Goal: Task Accomplishment & Management: Manage account settings

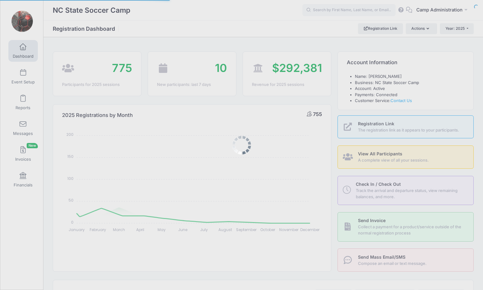
select select
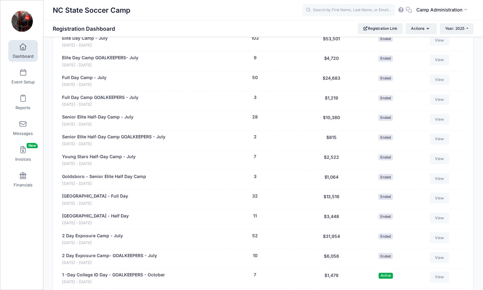
scroll to position [926, 0]
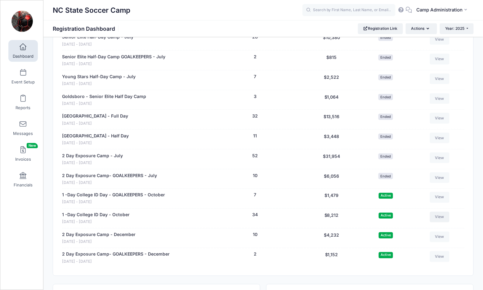
click at [432, 212] on link "View" at bounding box center [440, 217] width 20 height 11
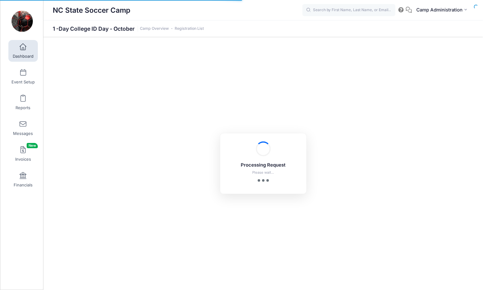
select select "10"
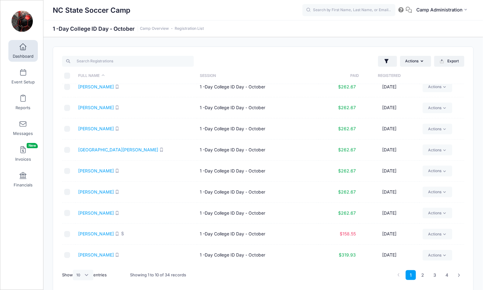
scroll to position [28, 0]
click at [428, 239] on link "Actions" at bounding box center [437, 235] width 29 height 11
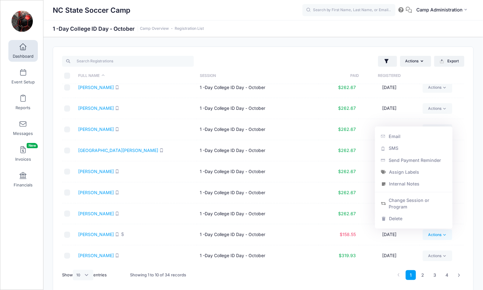
click at [273, 230] on td "1 -Day College ID Day - October" at bounding box center [258, 234] width 122 height 21
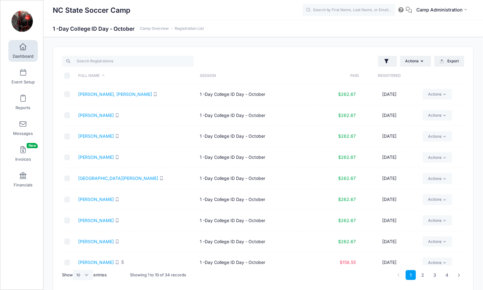
scroll to position [0, 0]
click at [26, 152] on link "Invoices New" at bounding box center [22, 154] width 29 height 22
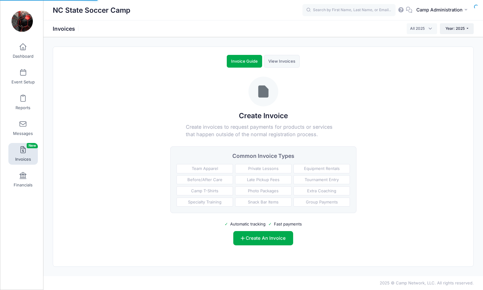
select select
click at [21, 181] on link "Financials" at bounding box center [22, 180] width 29 height 22
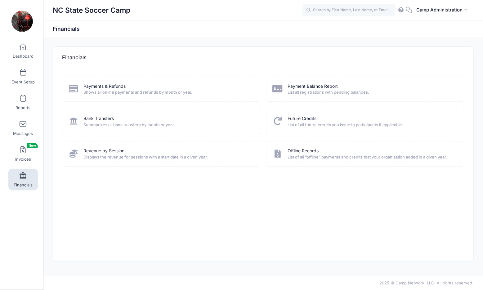
click at [284, 88] on div "Payment Balance Report List all registrations with pending balances." at bounding box center [366, 89] width 186 height 12
click at [298, 84] on link "Payment Balance Report" at bounding box center [313, 86] width 50 height 7
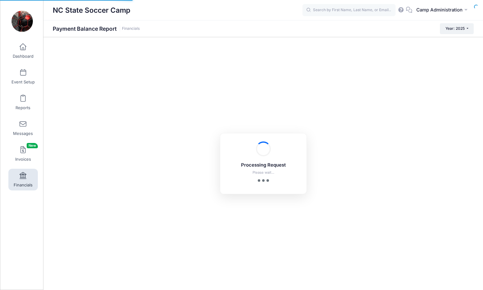
select select "10"
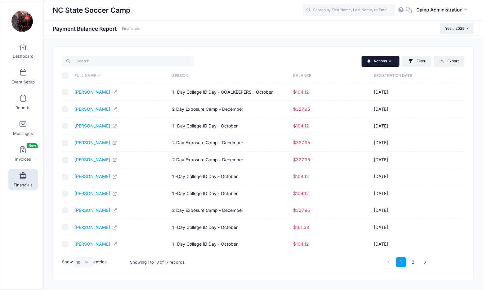
click at [379, 62] on button "Actions" at bounding box center [381, 61] width 38 height 11
click at [337, 61] on div "Actions Send Payment Reminder Send Email Send SMS Filter Filter Options Session…" at bounding box center [366, 61] width 204 height 13
click at [416, 62] on button "Filter" at bounding box center [417, 61] width 29 height 11
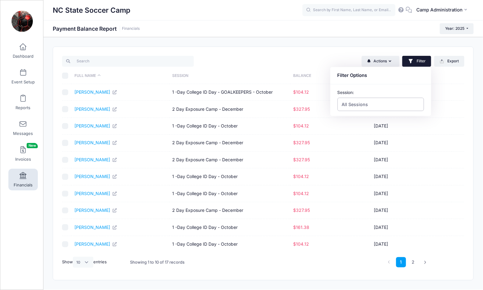
click at [358, 107] on span "All Sessions" at bounding box center [355, 104] width 26 height 7
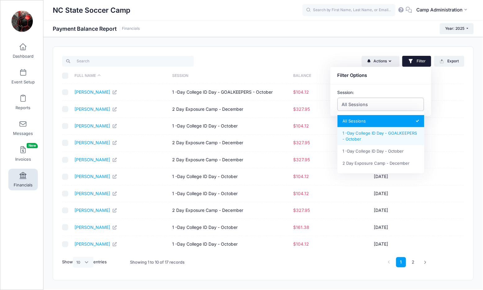
select select "1 -Day College ID Day - GOALKEEPERS - October"
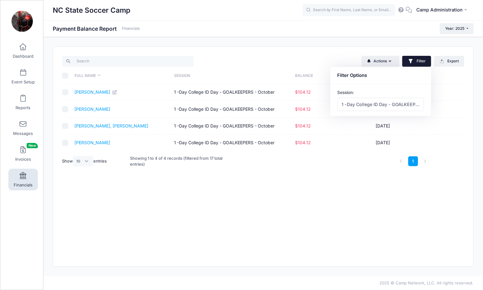
click at [320, 204] on div "Actions Send Payment Reminder Send Email Send SMS Filter Filter Options Session…" at bounding box center [263, 157] width 421 height 220
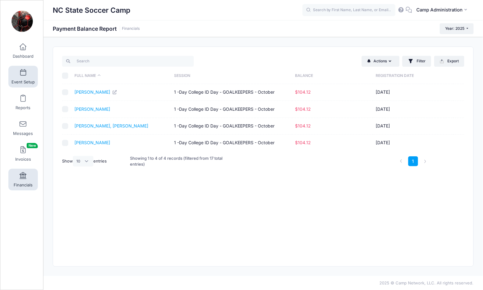
click at [27, 73] on link "Event Setup" at bounding box center [22, 77] width 29 height 22
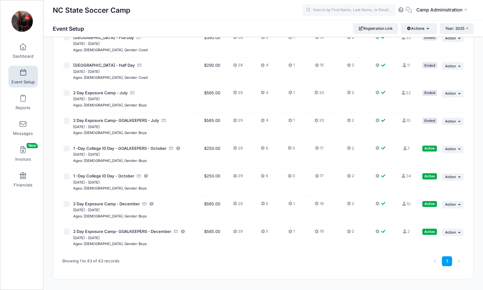
scroll to position [1029, 0]
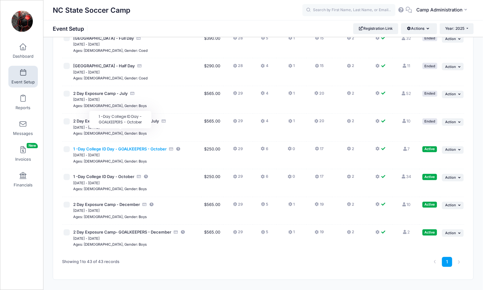
click at [130, 147] on span "1 -Day College ID Day - GOALKEEPERS - October" at bounding box center [119, 149] width 93 height 5
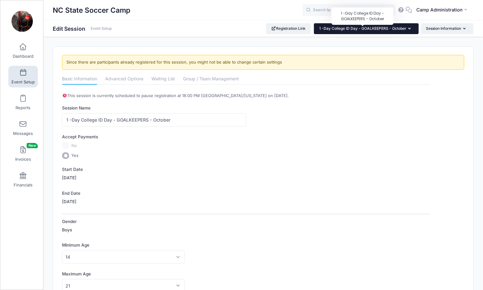
click at [376, 30] on span "1 -Day College ID Day - GOALKEEPERS - October" at bounding box center [362, 28] width 87 height 5
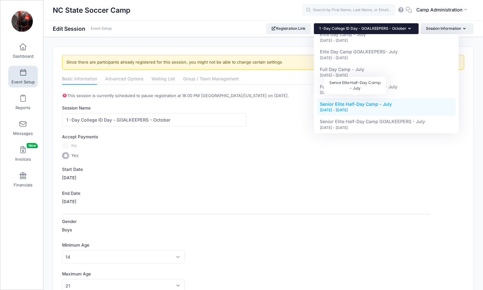
scroll to position [619, 0]
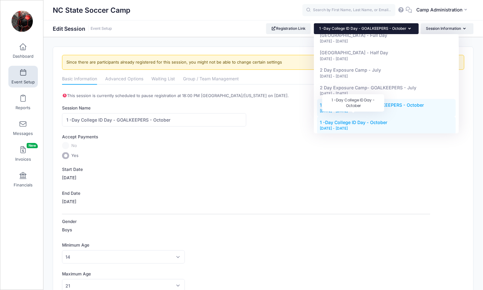
click at [353, 120] on span "1 -Day College ID Day - October" at bounding box center [354, 122] width 68 height 5
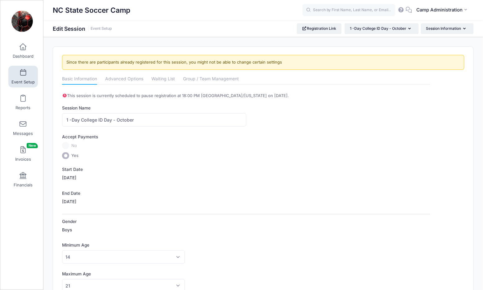
click at [23, 75] on span at bounding box center [23, 73] width 0 height 7
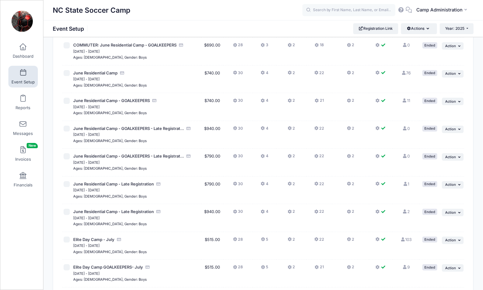
scroll to position [669, 0]
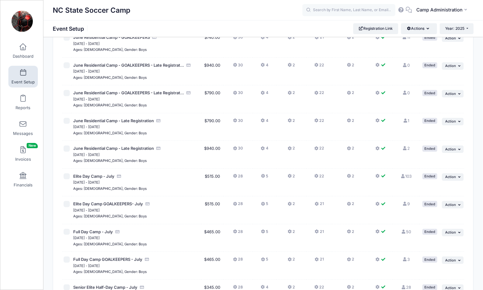
click at [467, 30] on button "Year: 2025" at bounding box center [457, 28] width 34 height 11
click at [464, 37] on link "Year: 2026" at bounding box center [460, 41] width 40 height 8
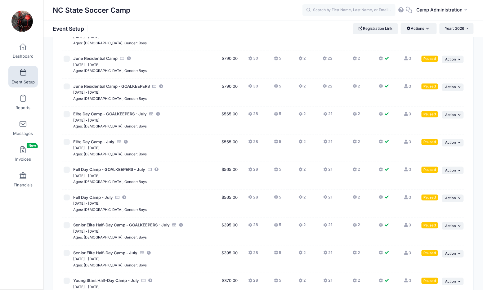
scroll to position [391, 0]
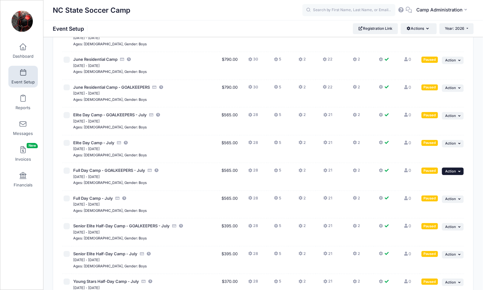
click at [450, 169] on span "Action" at bounding box center [451, 171] width 11 height 4
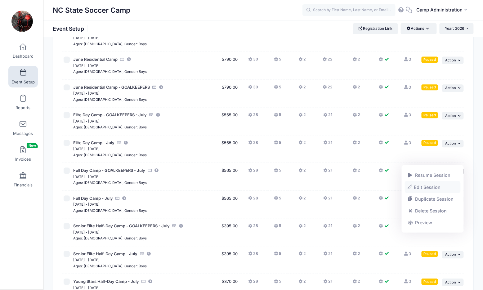
click at [425, 189] on link "Edit Session" at bounding box center [433, 187] width 56 height 12
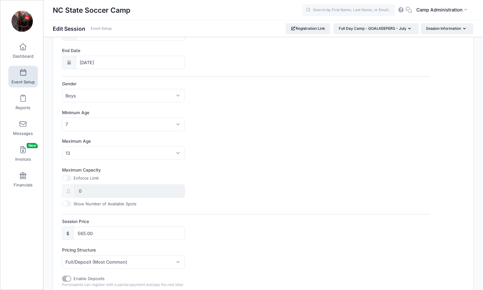
scroll to position [163, 0]
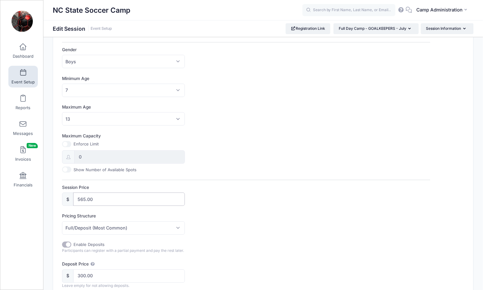
click at [84, 196] on input "565.00" at bounding box center [129, 199] width 112 height 13
type input "515.00"
click at [248, 160] on div "Maximum Capacity Enforce Limit 0 Show Number of Available Spots" at bounding box center [246, 153] width 369 height 40
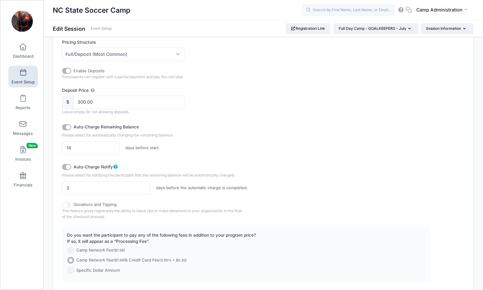
scroll to position [379, 0]
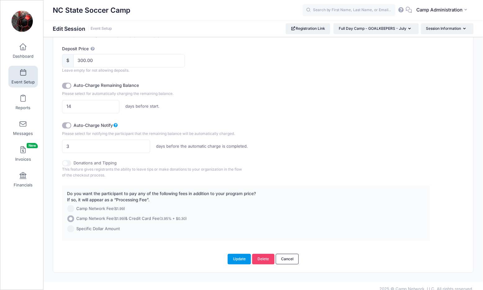
click at [239, 258] on button "Update" at bounding box center [240, 259] width 24 height 11
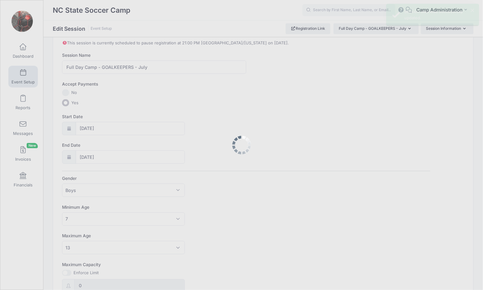
scroll to position [0, 0]
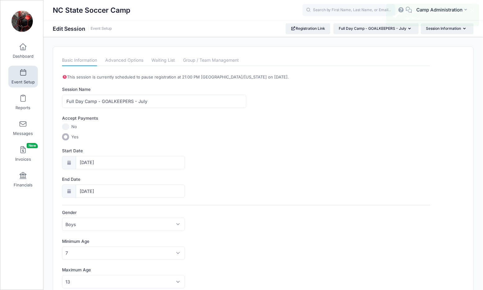
click at [376, 21] on div "NC State Soccer Camp Edit Session Event Setup Registration Link" at bounding box center [263, 28] width 440 height 17
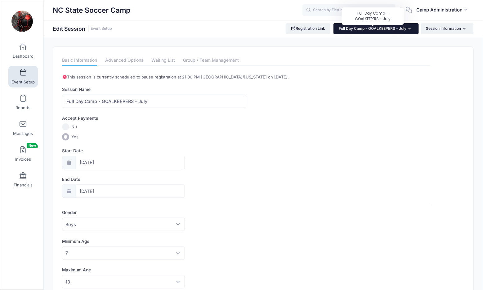
click at [374, 29] on span "Full Day Camp - GOALKEEPERS - July" at bounding box center [373, 28] width 68 height 5
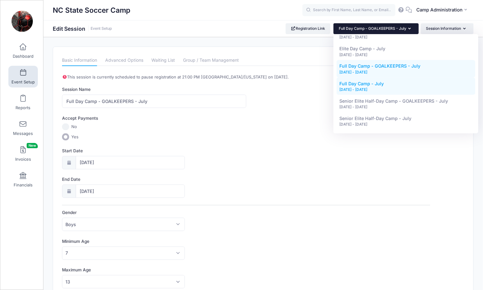
scroll to position [274, 0]
click at [383, 88] on div "[DATE] - [DATE]" at bounding box center [406, 91] width 133 height 6
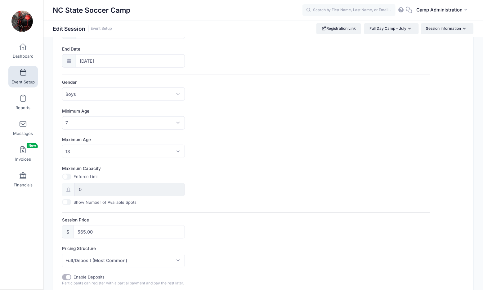
scroll to position [144, 0]
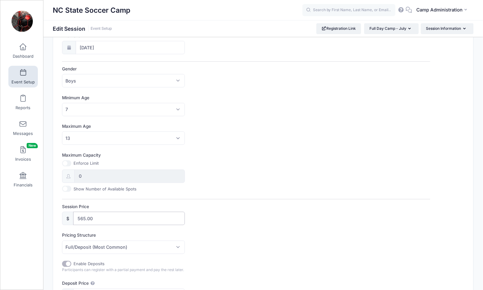
click at [84, 215] on input "565.00" at bounding box center [129, 218] width 112 height 13
type input "515.00"
click at [324, 215] on div "Session Price $ 515.00" at bounding box center [246, 215] width 369 height 22
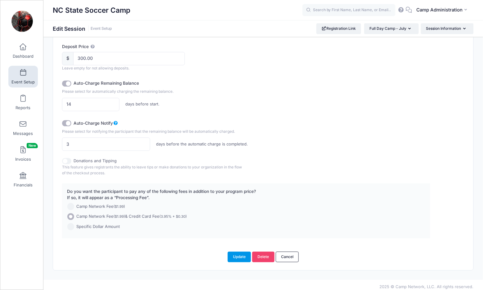
click at [239, 252] on button "Update" at bounding box center [240, 257] width 24 height 11
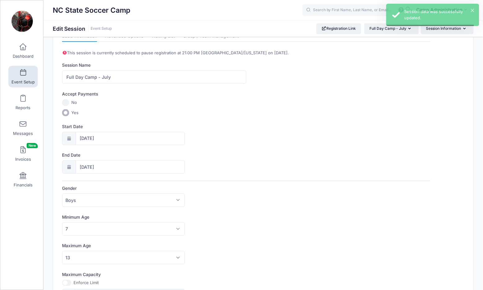
scroll to position [0, 0]
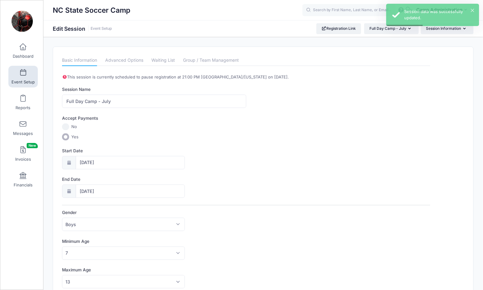
click at [23, 75] on span at bounding box center [23, 73] width 0 height 7
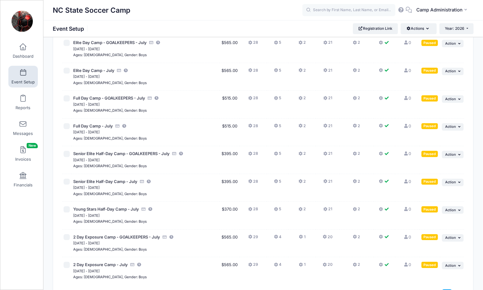
scroll to position [462, 0]
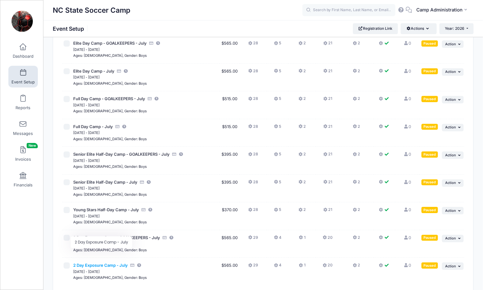
click at [96, 263] on span "2 Day Exposure Camp - July" at bounding box center [100, 265] width 55 height 5
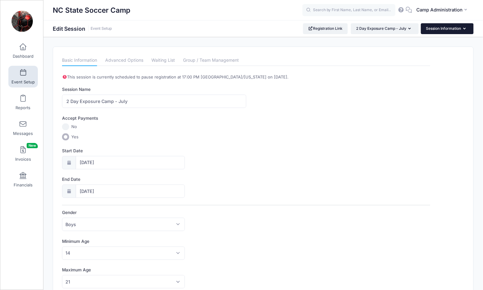
click at [464, 29] on icon "button" at bounding box center [466, 29] width 5 height 0
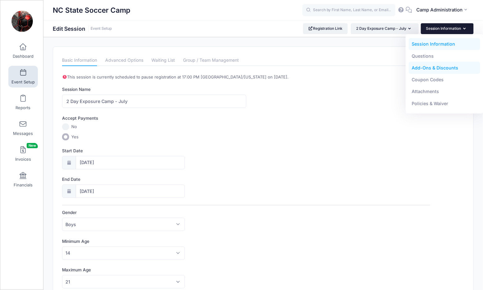
click at [436, 68] on link "Add-Ons & Discounts" at bounding box center [445, 68] width 72 height 12
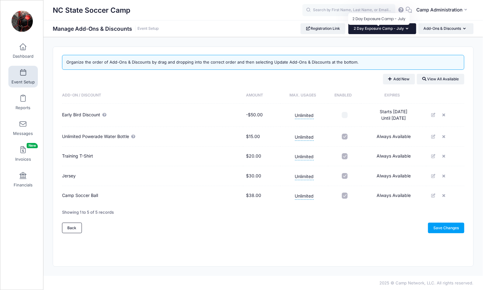
click at [377, 29] on span "2 Day Exposure Camp - July" at bounding box center [379, 28] width 50 height 5
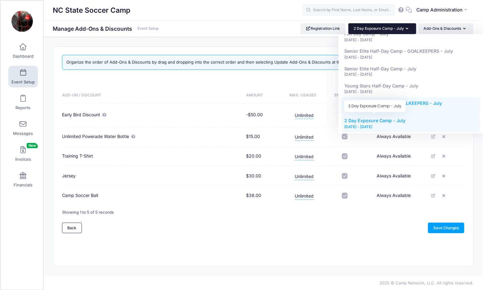
scroll to position [336, 0]
click at [378, 107] on div "[DATE] - [DATE]" at bounding box center [411, 110] width 133 height 6
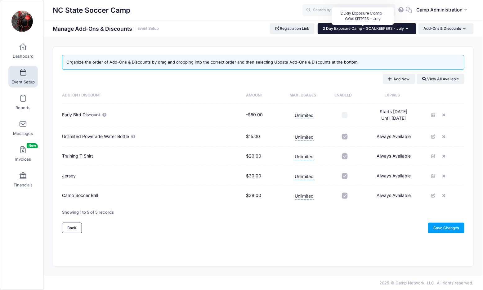
click at [376, 30] on span "2 Day Exposure Camp - GOALKEEPERS - July" at bounding box center [363, 28] width 81 height 5
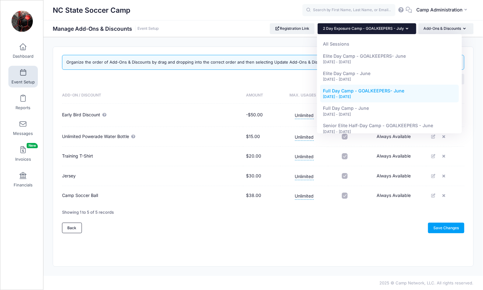
click at [375, 97] on div "[DATE] - [DATE]" at bounding box center [390, 97] width 133 height 6
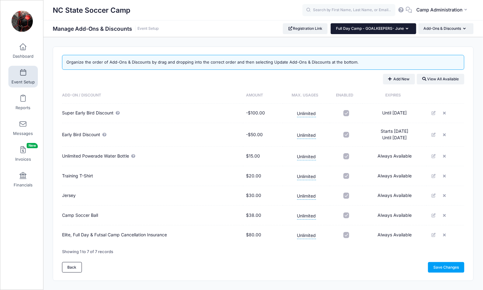
click at [382, 24] on button "Full Day Camp - GOALKEEPERS- June" at bounding box center [374, 28] width 86 height 11
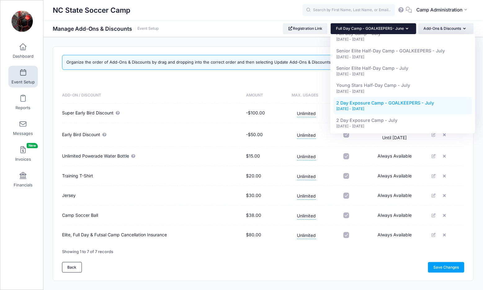
scroll to position [336, 0]
click at [371, 107] on div "[DATE] - [DATE]" at bounding box center [403, 110] width 133 height 6
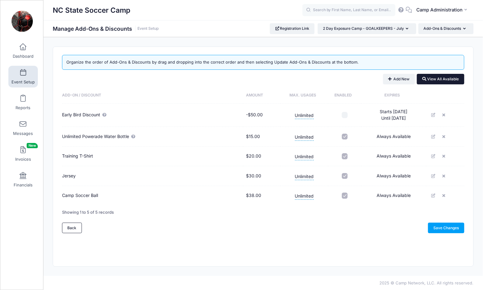
click at [440, 80] on button "View All Available" at bounding box center [441, 79] width 48 height 11
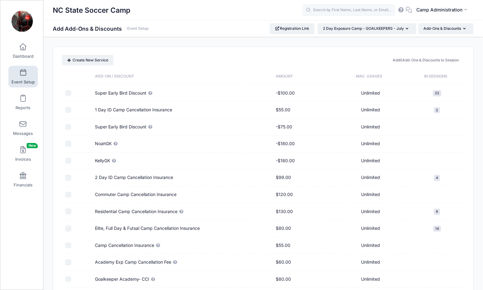
click at [68, 111] on input "checkbox" at bounding box center [68, 110] width 6 height 6
checkbox input "true"
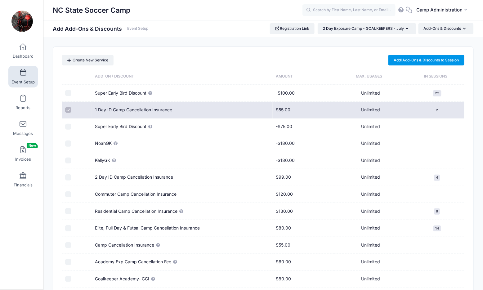
click at [412, 62] on link "Add 1 Add-Ons & Discounts to Session" at bounding box center [427, 60] width 76 height 11
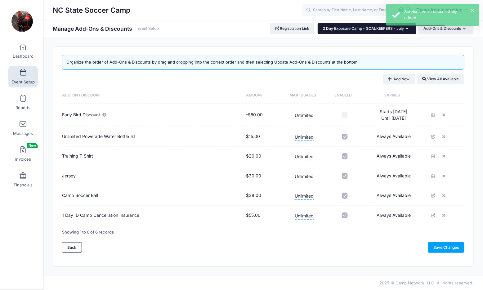
click at [407, 29] on icon "button" at bounding box center [408, 29] width 5 height 0
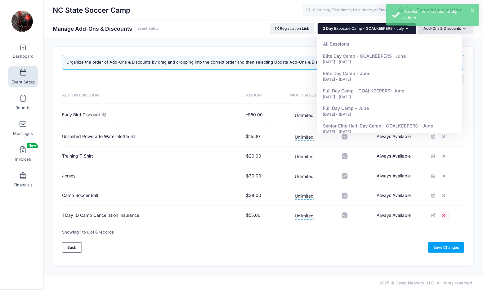
click at [447, 216] on icon at bounding box center [445, 216] width 5 height 4
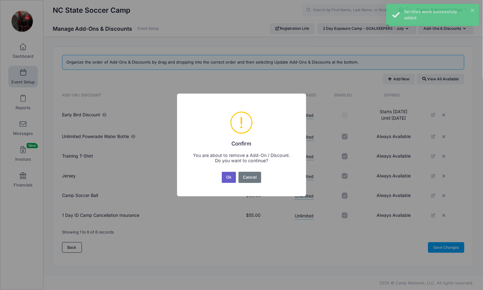
click at [232, 176] on button "Ok" at bounding box center [229, 177] width 14 height 11
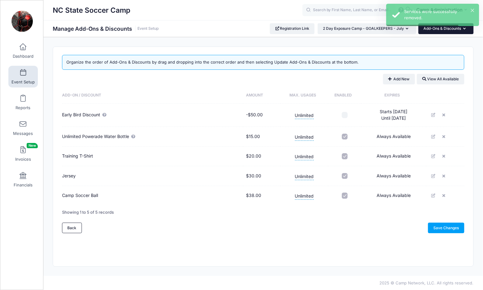
click at [435, 29] on button "Add-Ons & Discounts" at bounding box center [446, 28] width 55 height 11
click at [393, 41] on div "NC State Soccer Camp Manage Add-Ons & Discounts Event Setup Registration Link" at bounding box center [263, 156] width 440 height 239
click at [442, 85] on div "Organize the order of Add-Ons & Discounts by drag and dropping into the correct…" at bounding box center [263, 157] width 421 height 220
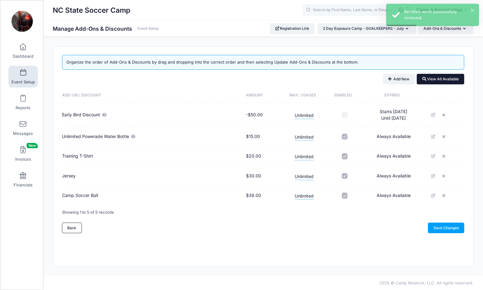
click at [440, 79] on button "View All Available" at bounding box center [441, 79] width 48 height 11
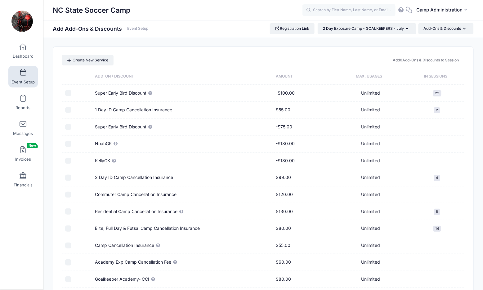
click at [69, 175] on input "checkbox" at bounding box center [68, 178] width 6 height 6
checkbox input "true"
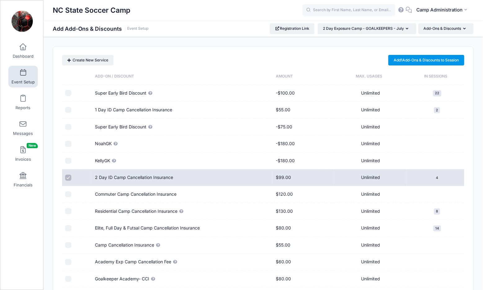
click at [415, 61] on link "Add 1 Add-Ons & Discounts to Session" at bounding box center [427, 60] width 76 height 11
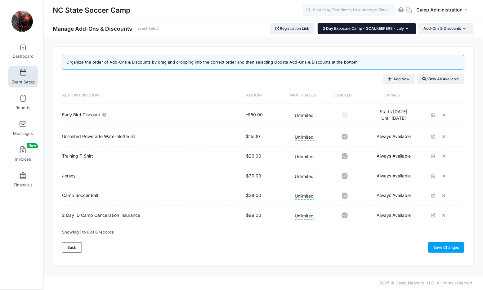
click at [394, 30] on span "2 Day Exposure Camp - GOALKEEPERS - July" at bounding box center [363, 28] width 81 height 5
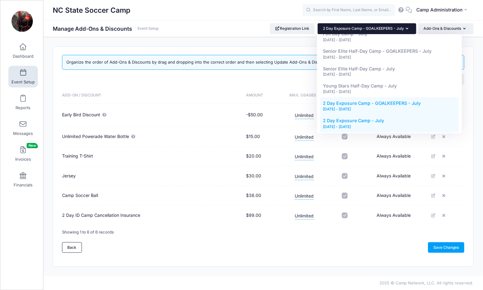
scroll to position [336, 0]
click at [383, 116] on link "2 Day Exposure Camp - July [DATE] - [DATE]" at bounding box center [389, 124] width 139 height 17
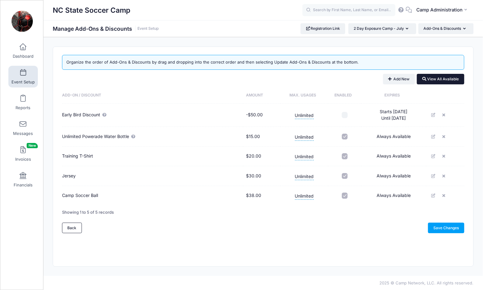
click at [439, 78] on button "View All Available" at bounding box center [441, 79] width 48 height 11
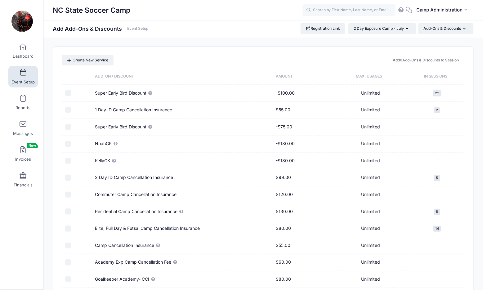
click at [67, 177] on input "checkbox" at bounding box center [68, 178] width 6 height 6
checkbox input "true"
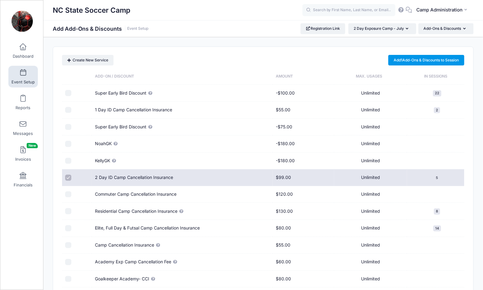
click at [427, 62] on link "Add 1 Add-Ons & Discounts to Session" at bounding box center [427, 60] width 76 height 11
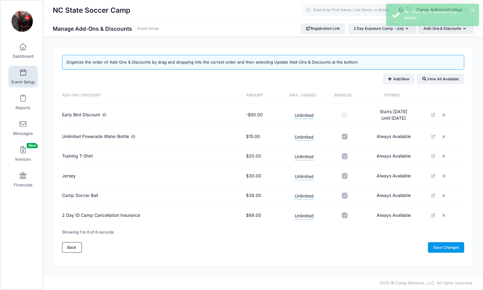
click at [442, 247] on link "Save Changes" at bounding box center [446, 247] width 36 height 11
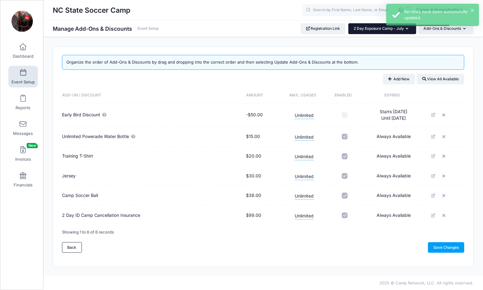
click at [404, 31] on button "2 Day Exposure Camp - July" at bounding box center [383, 28] width 68 height 11
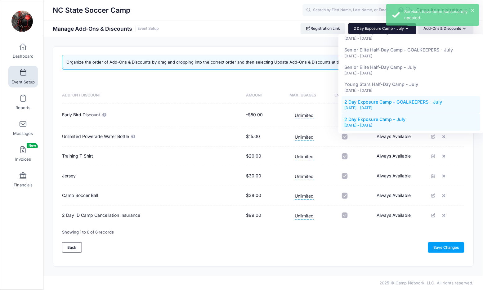
scroll to position [336, 0]
click at [394, 103] on span "2 Day Exposure Camp - GOALKEEPERS - July" at bounding box center [394, 103] width 98 height 5
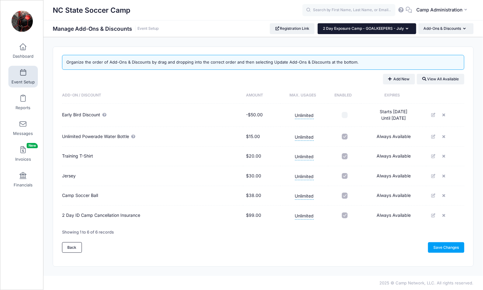
click at [396, 31] on button "2 Day Exposure Camp - GOALKEEPERS - July" at bounding box center [367, 28] width 99 height 11
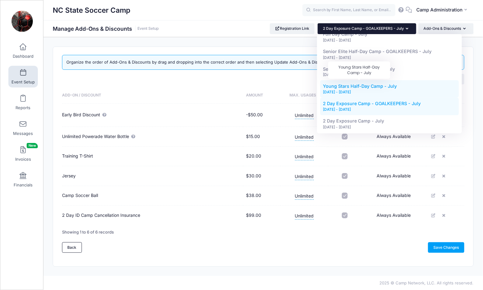
scroll to position [336, 0]
click at [360, 84] on span "Young Stars Half-Day Camp - July" at bounding box center [361, 86] width 74 height 5
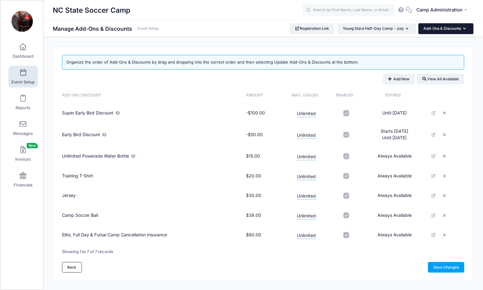
click at [467, 27] on button "Add-Ons & Discounts" at bounding box center [446, 28] width 55 height 11
click at [355, 79] on div "Add New View All Available" at bounding box center [263, 79] width 403 height 11
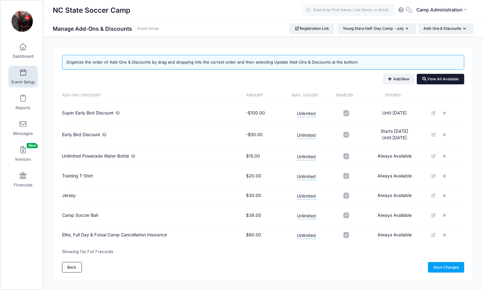
click at [447, 81] on button "View All Available" at bounding box center [441, 79] width 48 height 11
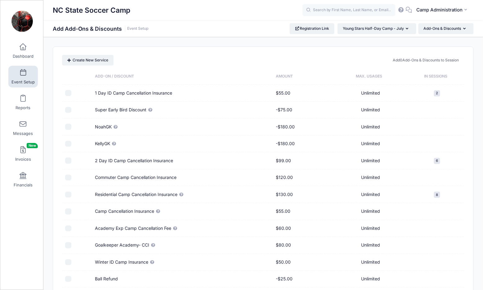
click at [70, 92] on input "checkbox" at bounding box center [68, 93] width 6 height 6
checkbox input "true"
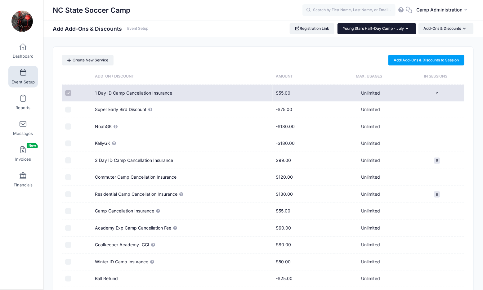
click at [411, 29] on button "Young Stars Half-Day Camp - July" at bounding box center [377, 28] width 79 height 11
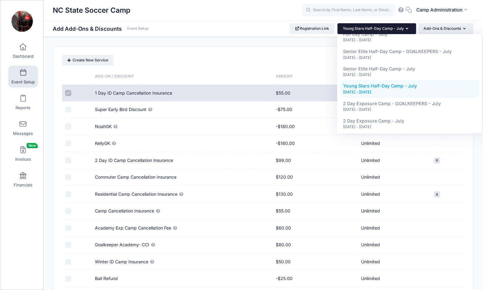
scroll to position [336, 0]
click at [398, 73] on div "[DATE] - [DATE]" at bounding box center [410, 76] width 133 height 6
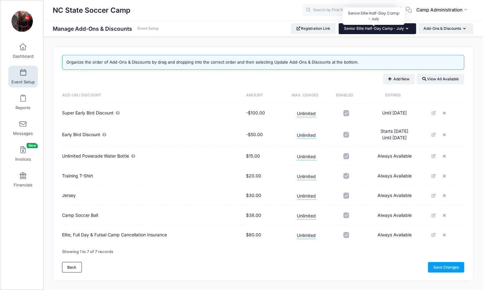
click at [393, 30] on span "Senior Elite Half-Day Camp - July" at bounding box center [374, 28] width 60 height 5
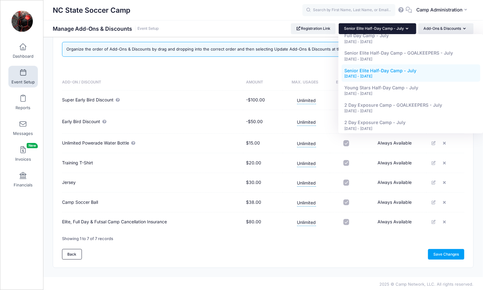
scroll to position [298, 0]
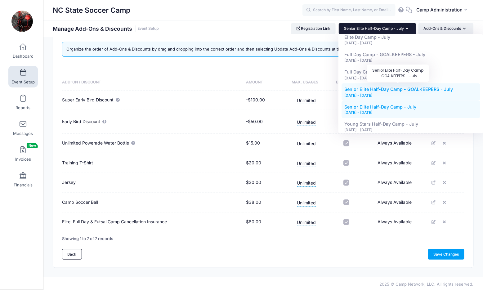
click at [370, 87] on span "Senior Elite Half-Day Camp - GOALKEEPERS - July" at bounding box center [399, 89] width 109 height 5
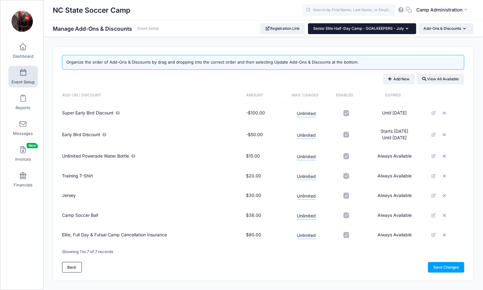
click at [411, 32] on button "Senior Elite Half-Day Camp - GOALKEEPERS - July" at bounding box center [362, 28] width 108 height 11
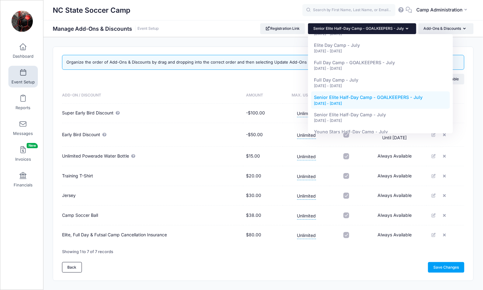
scroll to position [324, 0]
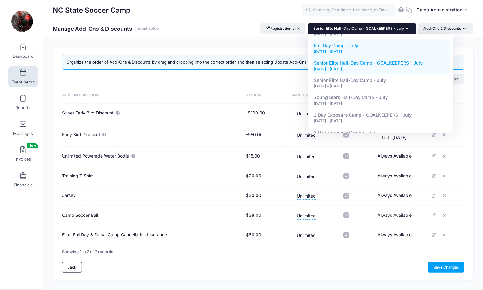
click at [361, 44] on link "Full Day Camp - July Jul 13, 2026 - Jul 16, 2026" at bounding box center [380, 48] width 139 height 17
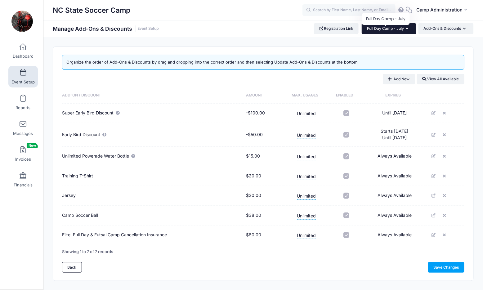
click at [393, 30] on span "Full Day Camp - July" at bounding box center [385, 28] width 37 height 5
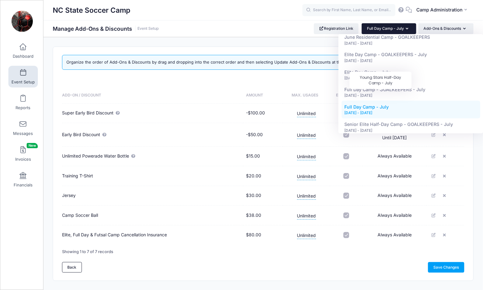
scroll to position [253, 0]
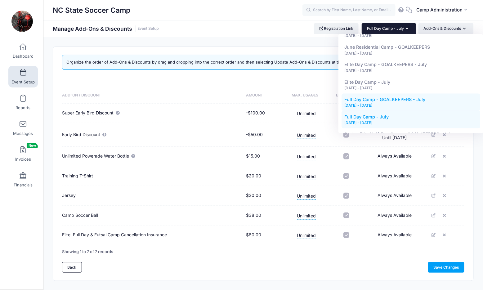
click at [374, 97] on span "Full Day Camp - GOALKEEPERS - July" at bounding box center [385, 99] width 81 height 5
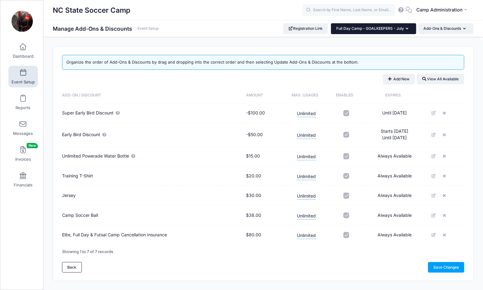
click at [406, 31] on button "Full Day Camp - GOALKEEPERS - July" at bounding box center [373, 28] width 85 height 11
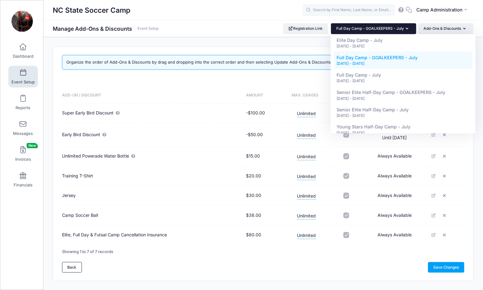
scroll to position [283, 0]
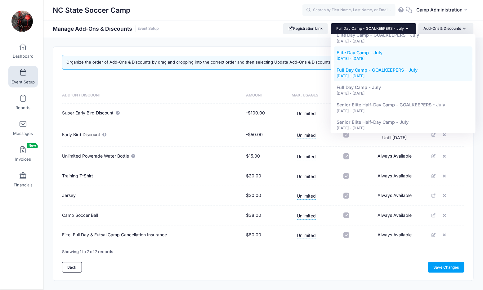
click at [386, 56] on div "[DATE] - [DATE]" at bounding box center [403, 59] width 133 height 6
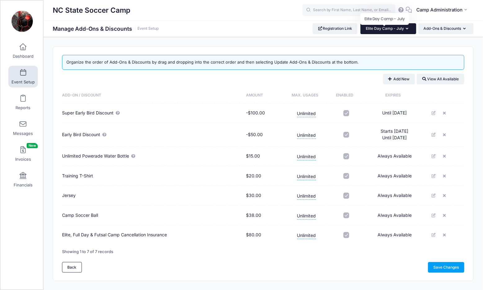
click at [382, 29] on span "Elite Day Camp - July" at bounding box center [385, 28] width 38 height 5
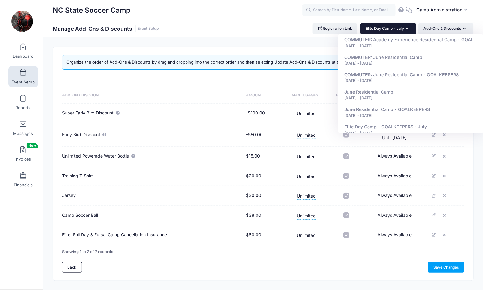
scroll to position [260, 0]
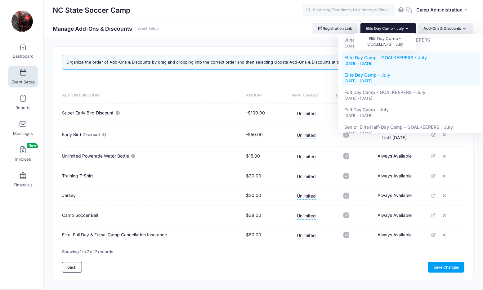
click at [375, 55] on span "Elite Day Camp - GOALKEEPERS - July" at bounding box center [386, 57] width 83 height 5
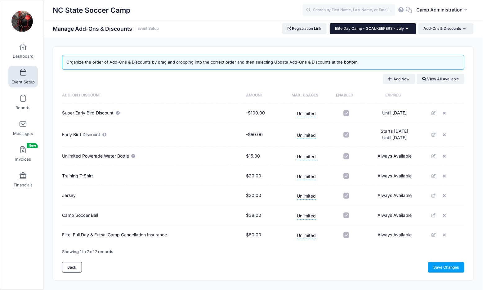
click at [389, 26] on button "Elite Day Camp - GOALKEEPERS - July" at bounding box center [373, 28] width 87 height 11
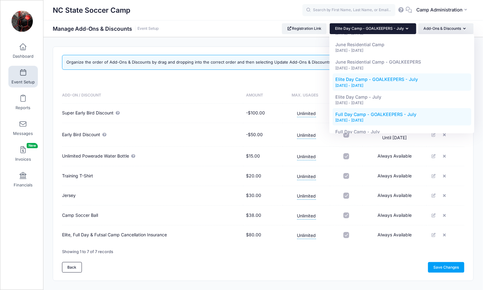
scroll to position [234, 0]
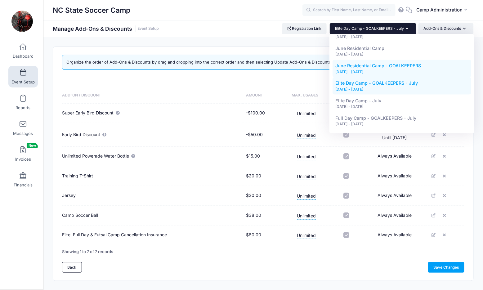
click at [363, 69] on div "[DATE] - [DATE]" at bounding box center [402, 72] width 133 height 6
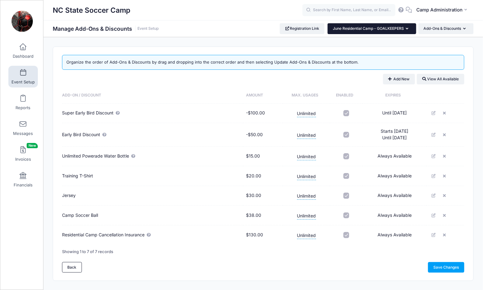
click at [372, 32] on button "June Residential Camp - GOALKEEPERS" at bounding box center [372, 28] width 89 height 11
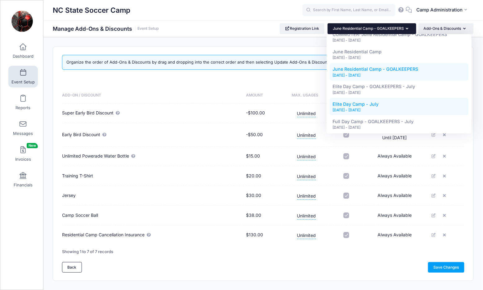
scroll to position [198, 0]
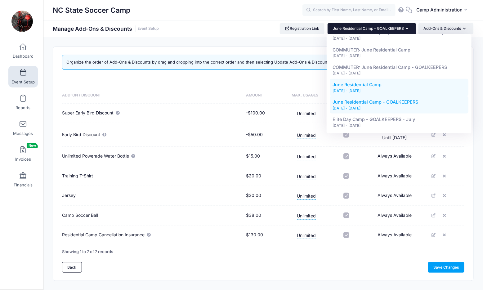
click at [363, 85] on link "June Residential Camp Jun 21, 2026 - Jun 24, 2026" at bounding box center [399, 87] width 139 height 17
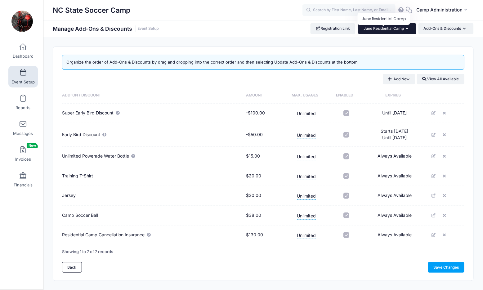
click at [384, 30] on span "June Residential Camp" at bounding box center [384, 28] width 40 height 5
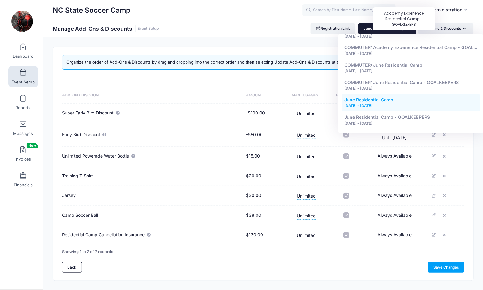
scroll to position [198, 0]
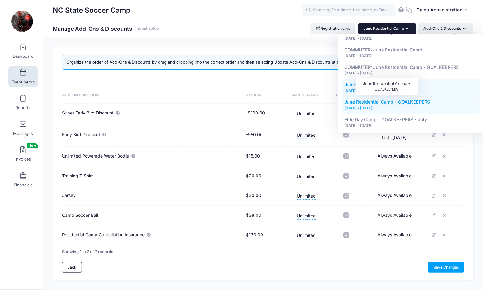
click at [374, 102] on link "June Residential Camp - GOALKEEPERS Jun 21, 2026 - Jun 24, 2026" at bounding box center [411, 104] width 139 height 17
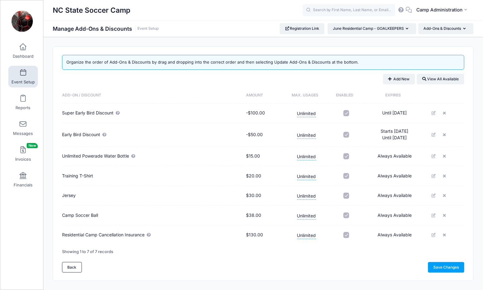
click at [387, 34] on div "NC State Soccer Camp Manage Add-Ons & Discounts Event Setup Registration Link A…" at bounding box center [263, 28] width 440 height 17
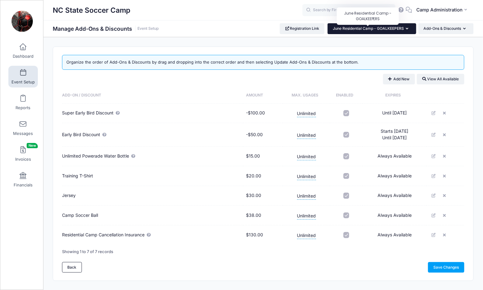
click at [386, 28] on span "June Residential Camp - GOALKEEPERS" at bounding box center [368, 28] width 71 height 5
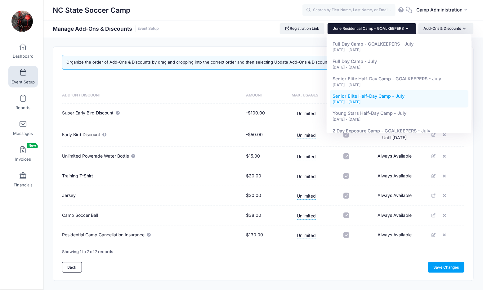
scroll to position [210, 0]
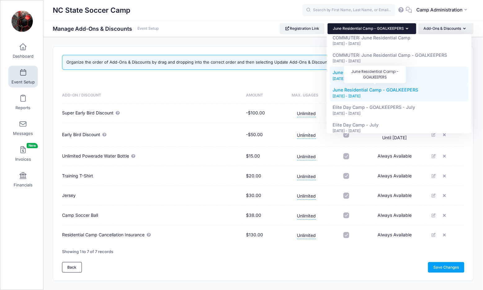
click at [365, 70] on span "June Residential Camp" at bounding box center [357, 72] width 49 height 5
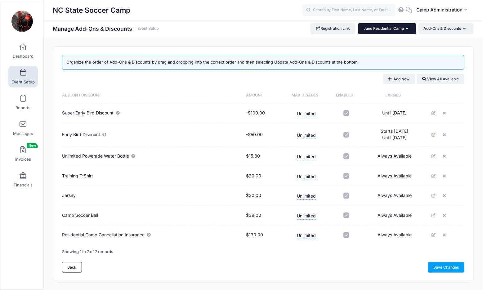
click at [374, 31] on button "June Residential Camp" at bounding box center [388, 28] width 58 height 11
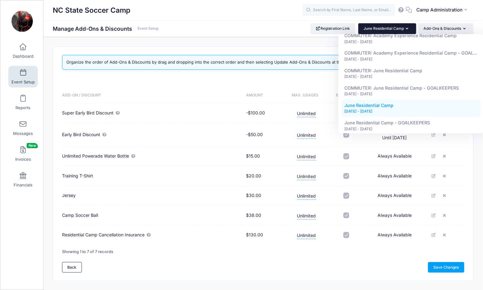
scroll to position [172, 0]
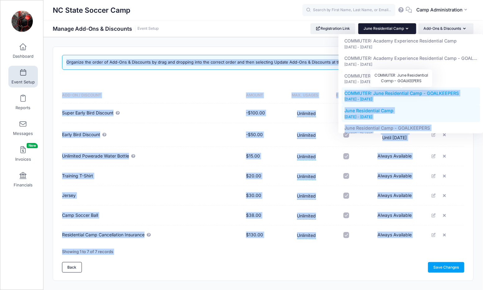
click at [371, 94] on span "COMMUTER: June Residential Camp - GOALKEEPERS" at bounding box center [402, 93] width 115 height 5
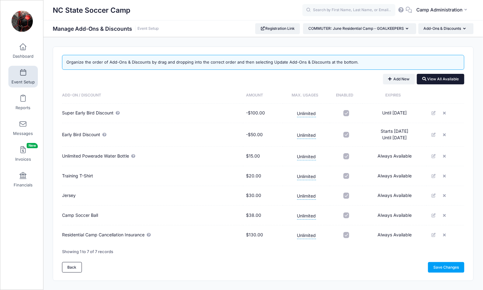
click at [445, 79] on button "View All Available" at bounding box center [441, 79] width 48 height 11
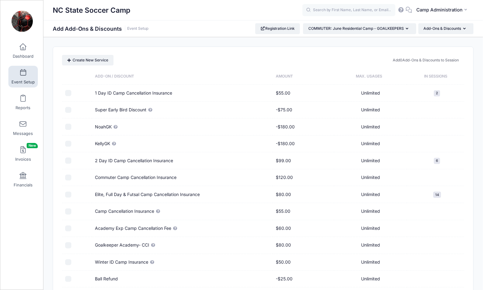
click at [69, 175] on input "checkbox" at bounding box center [68, 178] width 6 height 6
checkbox input "true"
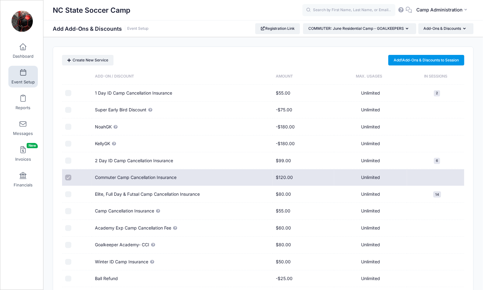
click at [408, 62] on link "Add 1 Add-Ons & Discounts to Session" at bounding box center [427, 60] width 76 height 11
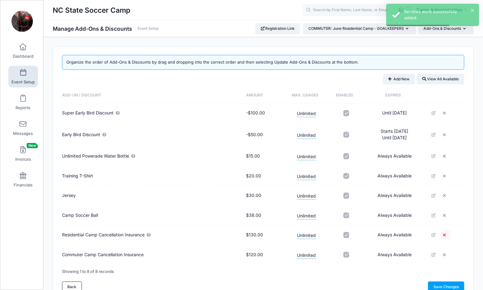
click at [446, 235] on icon at bounding box center [445, 235] width 5 height 4
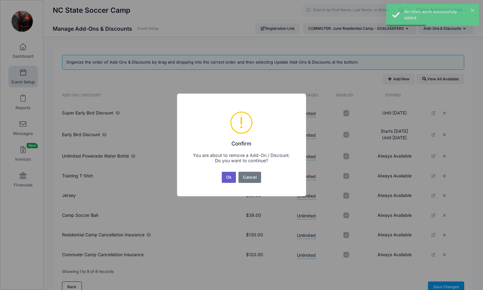
click at [231, 176] on button "Ok" at bounding box center [229, 177] width 14 height 11
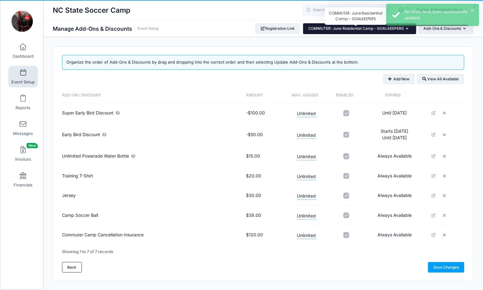
click at [392, 26] on span "COMMUTER: June Residential Camp - GOALKEEPERS" at bounding box center [357, 28] width 96 height 5
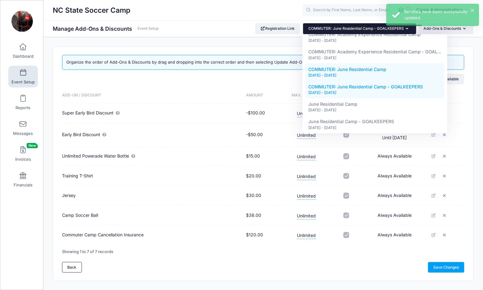
scroll to position [179, 0]
click at [357, 73] on div "[DATE] - [DATE]" at bounding box center [375, 75] width 133 height 6
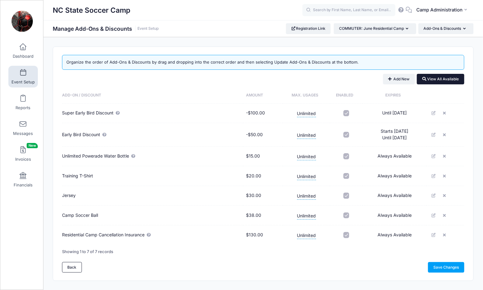
click at [429, 80] on button "View All Available" at bounding box center [441, 79] width 48 height 11
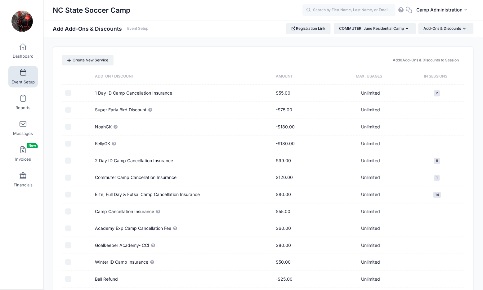
click at [69, 177] on input "checkbox" at bounding box center [68, 178] width 6 height 6
checkbox input "true"
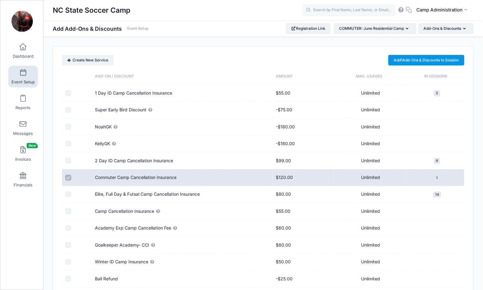
click at [411, 57] on link "Add 1 Add-Ons & Discounts to Session" at bounding box center [427, 60] width 76 height 11
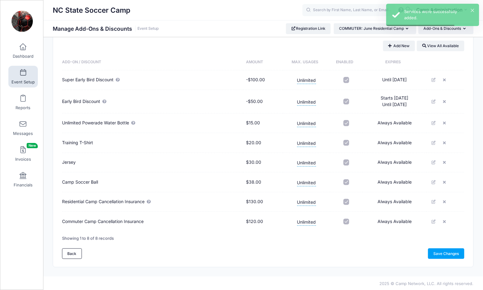
scroll to position [33, 0]
click at [447, 201] on icon at bounding box center [445, 203] width 5 height 4
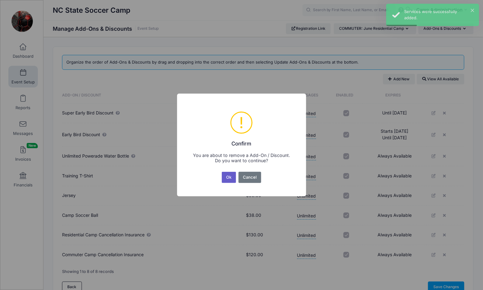
click at [230, 178] on button "Ok" at bounding box center [229, 177] width 14 height 11
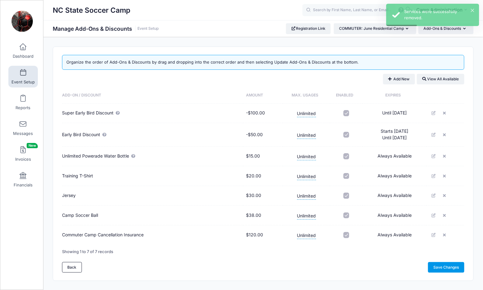
click at [440, 265] on link "Save Changes" at bounding box center [446, 267] width 36 height 11
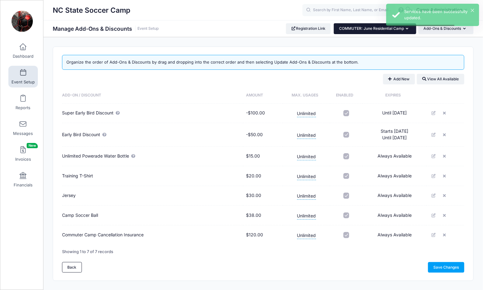
click at [397, 31] on button "COMMUTER: June Residential Camp" at bounding box center [375, 28] width 83 height 11
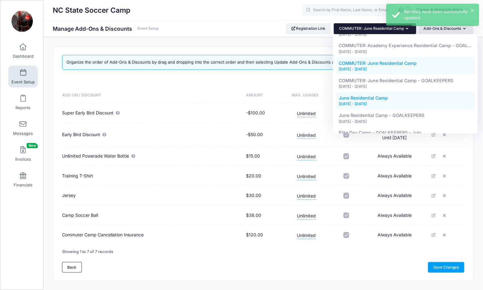
scroll to position [146, 0]
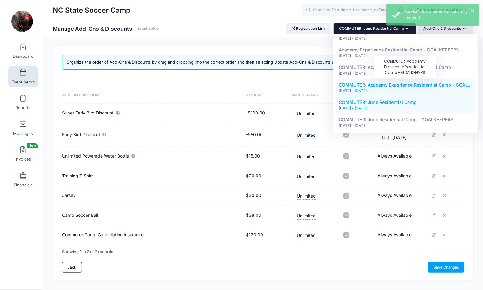
click at [378, 82] on span "COMMUTER: Academy Experience Residential Camp - GOAL..." at bounding box center [405, 84] width 133 height 5
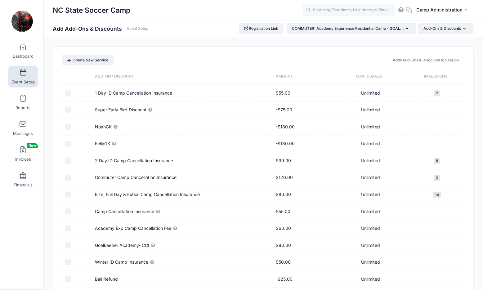
click at [67, 176] on input "checkbox" at bounding box center [68, 178] width 6 height 6
checkbox input "true"
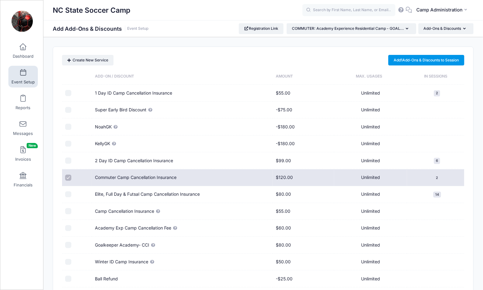
click at [432, 60] on link "Add 1 Add-Ons & Discounts to Session" at bounding box center [427, 60] width 76 height 11
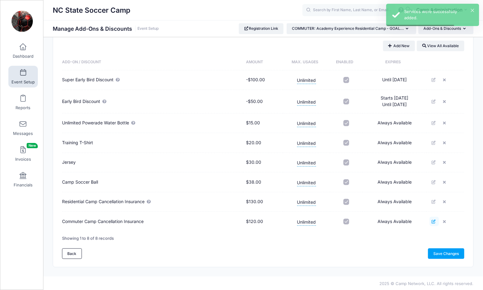
scroll to position [33, 0]
click at [447, 202] on icon at bounding box center [445, 203] width 5 height 4
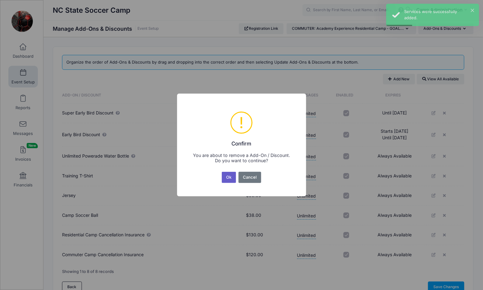
click at [231, 180] on button "Ok" at bounding box center [229, 177] width 14 height 11
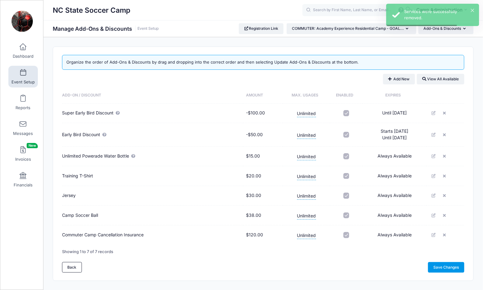
click at [434, 268] on link "Save Changes" at bounding box center [446, 267] width 36 height 11
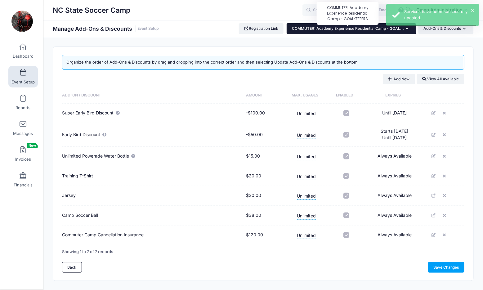
click at [384, 29] on span "COMMUTER: Academy Experience Residential Camp - GOAL..." at bounding box center [348, 28] width 112 height 5
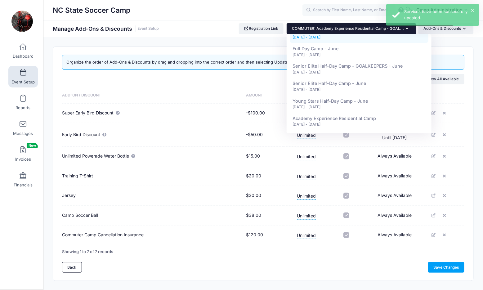
scroll to position [145, 0]
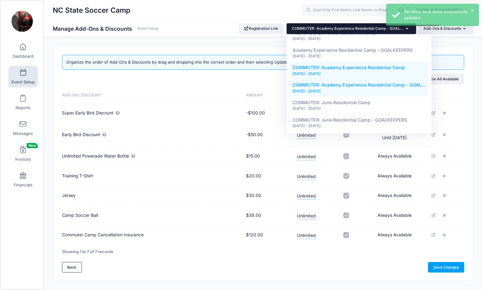
click at [327, 74] on div "[DATE] - [DATE]" at bounding box center [359, 74] width 133 height 6
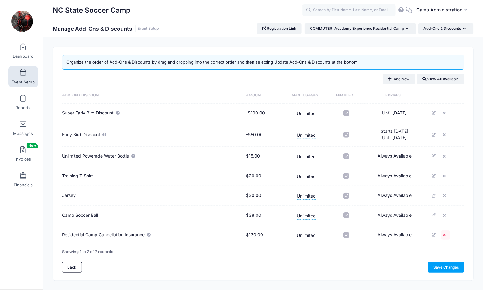
click at [446, 235] on icon at bounding box center [445, 235] width 5 height 4
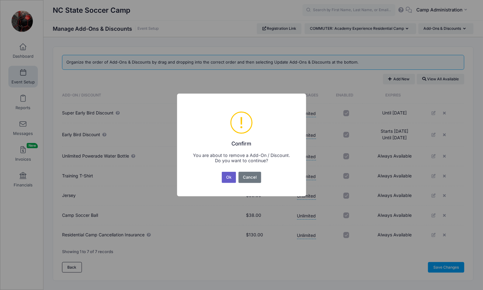
click at [229, 176] on button "Ok" at bounding box center [229, 177] width 14 height 11
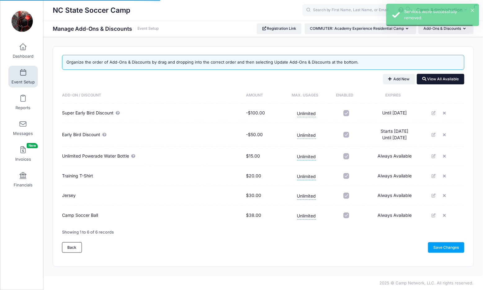
click at [430, 78] on button "View All Available" at bounding box center [441, 79] width 48 height 11
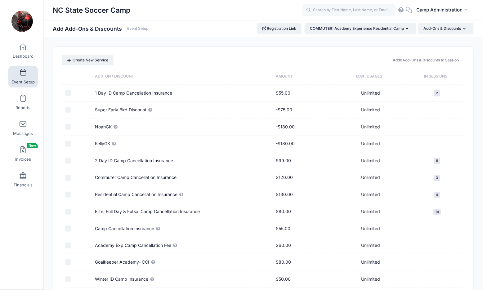
click at [69, 229] on input "checkbox" at bounding box center [68, 229] width 6 height 6
checkbox input "true"
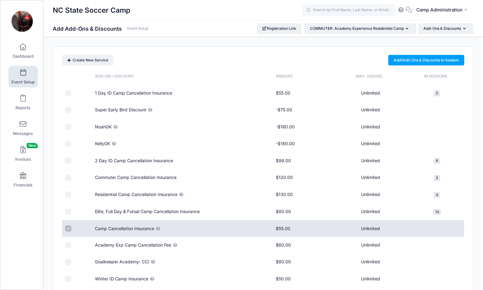
click at [69, 176] on input "checkbox" at bounding box center [68, 178] width 6 height 6
checkbox input "true"
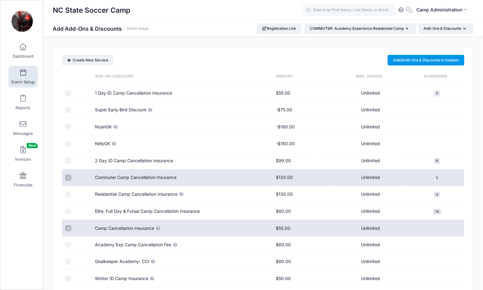
click at [396, 60] on link "Add 2 Add-Ons & Discounts to Session" at bounding box center [426, 60] width 77 height 11
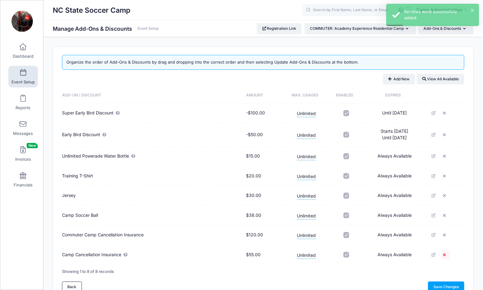
click at [447, 254] on icon at bounding box center [445, 255] width 5 height 4
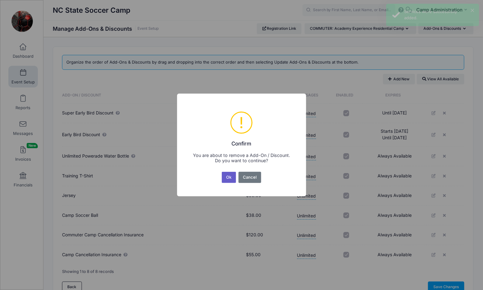
click at [230, 179] on button "Ok" at bounding box center [229, 177] width 14 height 11
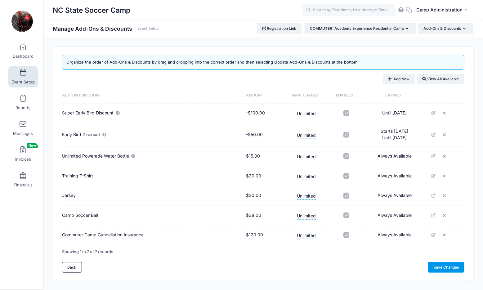
click at [449, 267] on link "Save Changes" at bounding box center [446, 267] width 36 height 11
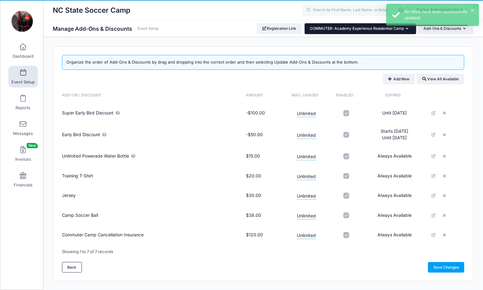
click at [361, 32] on button "COMMUTER: Academy Experience Residential Camp" at bounding box center [361, 28] width 112 height 11
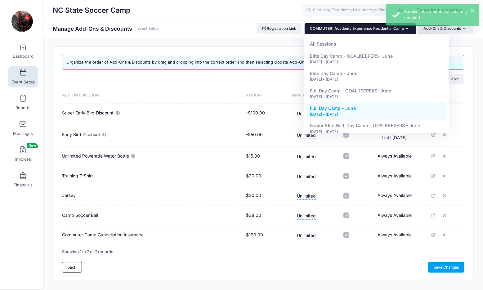
scroll to position [123, 0]
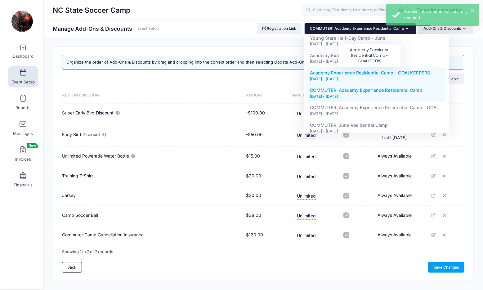
click at [358, 73] on span "Academy Experience Residential Camp - GOALKEEPERS" at bounding box center [370, 72] width 120 height 5
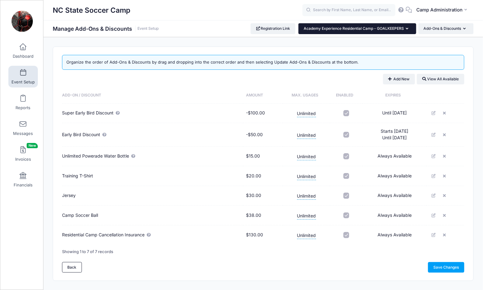
click at [378, 33] on button "Academy Experience Residential Camp - GOALKEEPERS" at bounding box center [358, 28] width 118 height 11
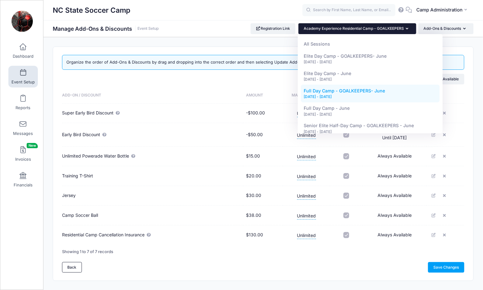
scroll to position [70, 0]
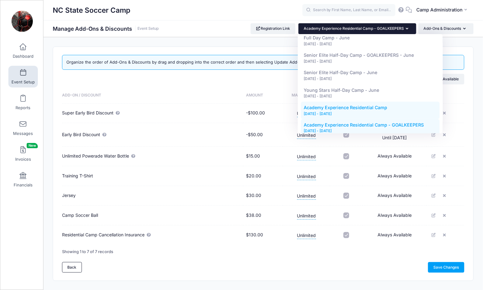
click at [357, 103] on link "Academy Experience Residential Camp Jun 21, 2026 - Jun 24, 2026" at bounding box center [370, 110] width 139 height 17
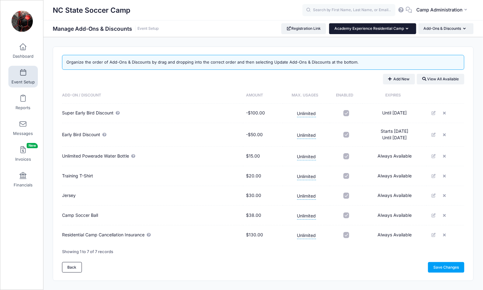
click at [392, 30] on span "Academy Experience Residential Camp" at bounding box center [370, 28] width 70 height 5
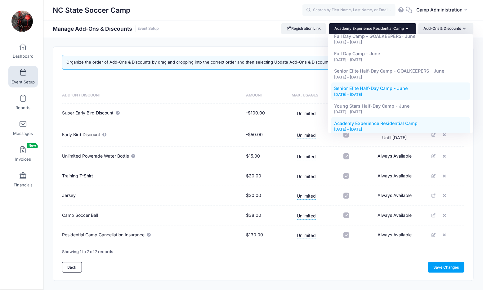
scroll to position [63, 0]
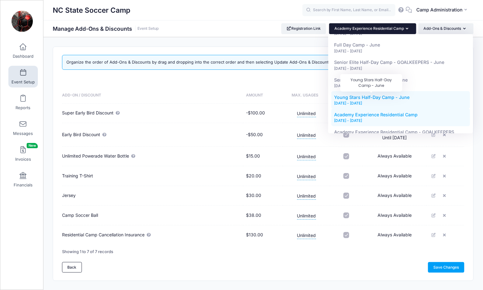
click at [362, 98] on span "Young Stars Half-Day Camp - June" at bounding box center [372, 97] width 75 height 5
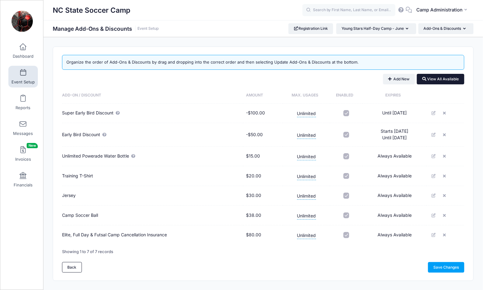
click at [432, 78] on button "View All Available" at bounding box center [441, 79] width 48 height 11
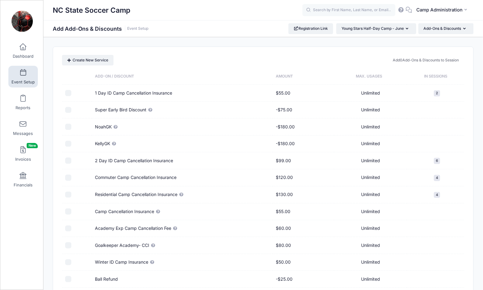
click at [396, 26] on body "Processing Request Please wait... Processing Request Please wait... Processing …" at bounding box center [241, 145] width 483 height 290
click at [395, 32] on button "Young Stars Half-Day Camp - June" at bounding box center [377, 28] width 80 height 11
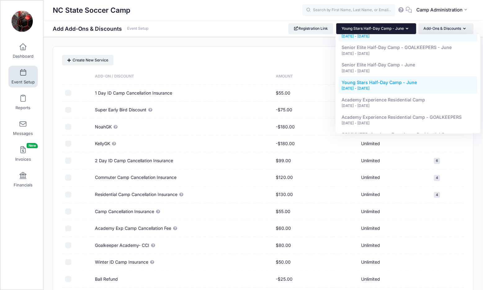
scroll to position [96, 0]
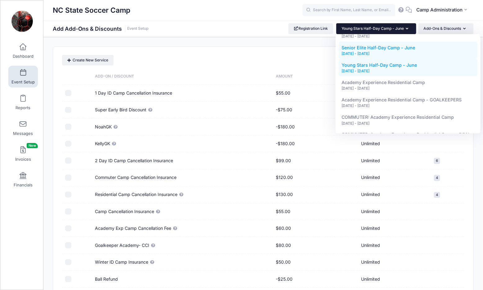
click at [379, 51] on div "[DATE] - [DATE]" at bounding box center [408, 54] width 133 height 6
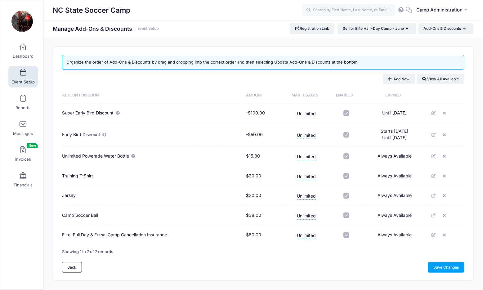
click at [356, 157] on label at bounding box center [346, 156] width 26 height 6
click at [350, 157] on input "checkbox" at bounding box center [347, 156] width 6 height 6
click at [355, 157] on label at bounding box center [346, 156] width 26 height 6
click at [350, 157] on input "checkbox" at bounding box center [347, 156] width 6 height 6
checkbox input "true"
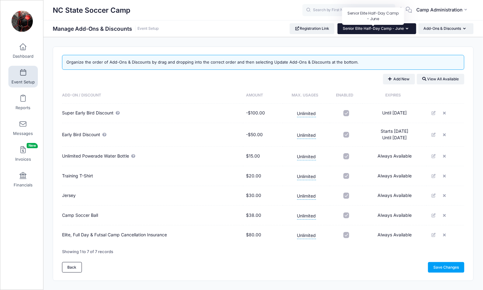
click at [390, 28] on span "Senior Elite Half-Day Camp - June" at bounding box center [373, 28] width 61 height 5
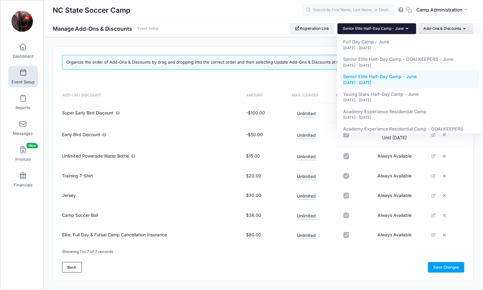
scroll to position [67, 0]
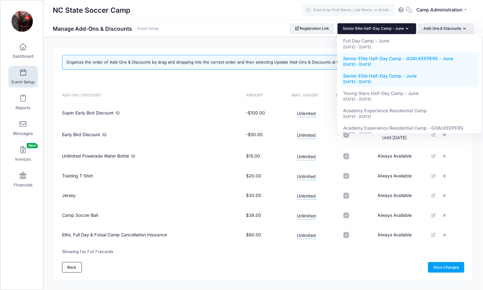
click at [384, 62] on div "[DATE] - [DATE]" at bounding box center [410, 65] width 133 height 6
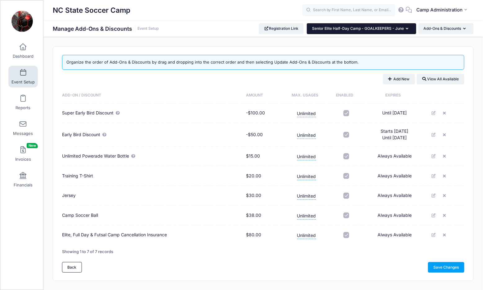
click at [399, 25] on button "Senior Elite Half-Day Camp - GOALKEEPERS - June" at bounding box center [362, 28] width 110 height 11
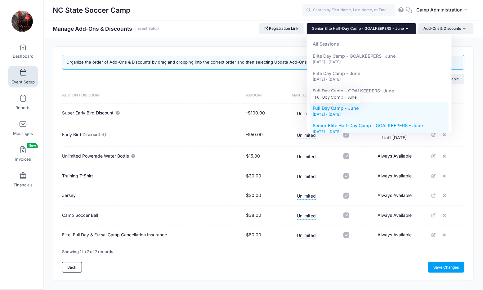
click at [350, 107] on span "Full Day Camp - June" at bounding box center [336, 108] width 46 height 5
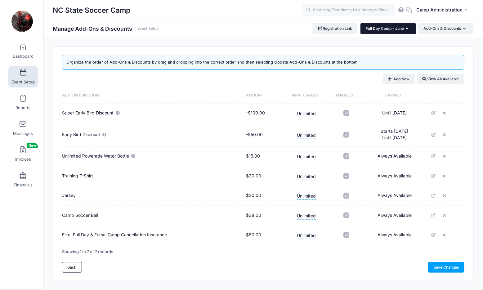
click at [382, 28] on span "Full Day Camp - June" at bounding box center [385, 28] width 38 height 5
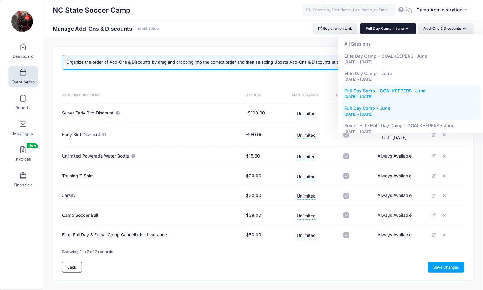
click at [378, 93] on link "Full Day Camp - GOALKEEPERS- June Jun 15, 2026 - Jun 18, 2026" at bounding box center [411, 93] width 139 height 17
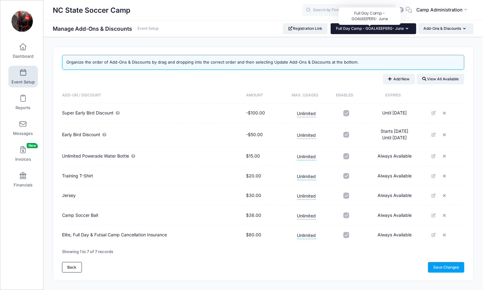
click at [398, 29] on span "Full Day Camp - GOALKEEPERS- June" at bounding box center [370, 28] width 68 height 5
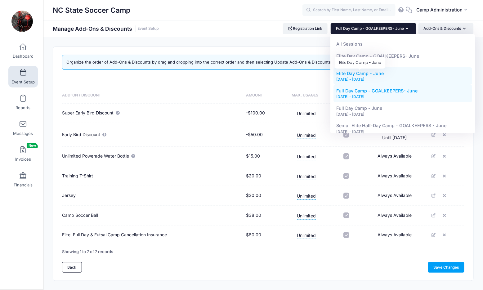
click at [375, 74] on span "Elite Day Camp - June" at bounding box center [361, 73] width 48 height 5
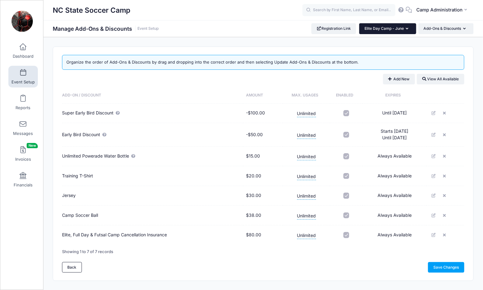
click at [383, 25] on button "Elite Day Camp - June" at bounding box center [388, 28] width 57 height 11
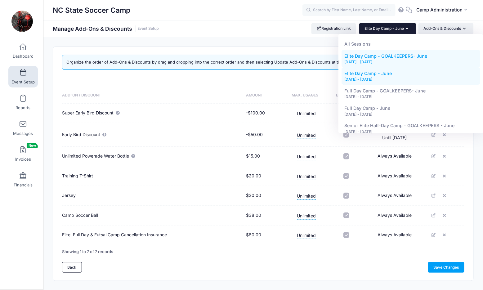
click at [377, 60] on div "[DATE] - [DATE]" at bounding box center [411, 62] width 133 height 6
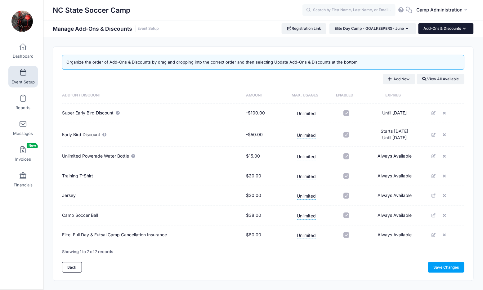
click at [437, 29] on button "Add-Ons & Discounts" at bounding box center [446, 28] width 55 height 11
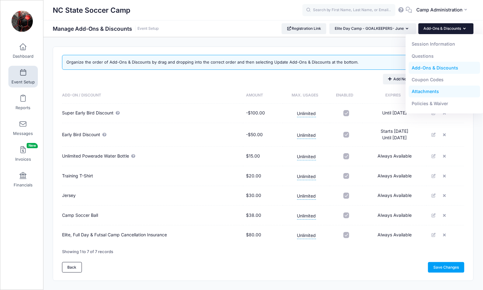
click at [429, 93] on link "Attachments" at bounding box center [445, 92] width 72 height 12
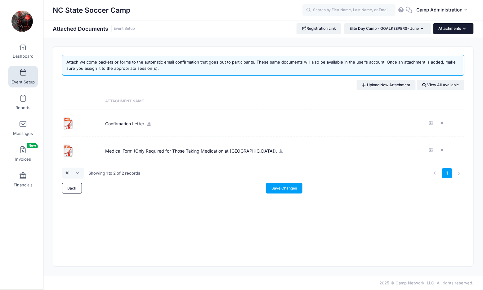
click at [451, 25] on button "Attachments" at bounding box center [454, 28] width 40 height 11
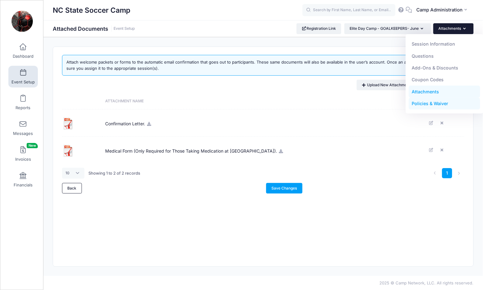
click at [443, 99] on link "Policies & Waiver" at bounding box center [445, 104] width 72 height 12
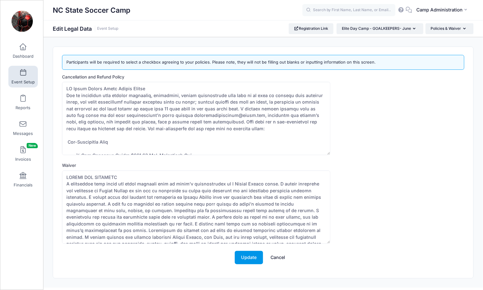
click at [244, 263] on button "Update" at bounding box center [249, 257] width 28 height 13
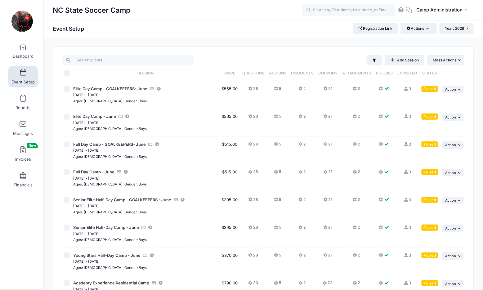
click at [459, 34] on div "NC State Soccer Camp Event Setup Registration Link Actions Manage Registration …" at bounding box center [263, 28] width 440 height 17
click at [458, 32] on button "Year: 2026" at bounding box center [457, 28] width 34 height 11
click at [454, 50] on link "Year: 2025" at bounding box center [460, 49] width 40 height 8
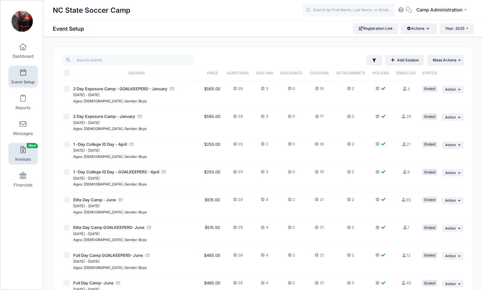
click at [22, 156] on link "Invoices New" at bounding box center [22, 154] width 29 height 22
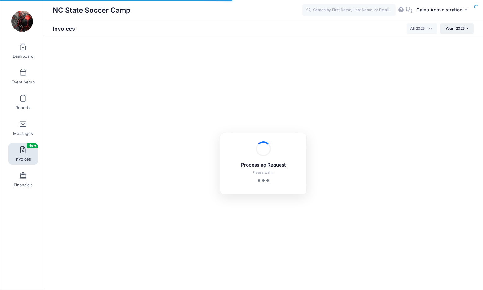
select select
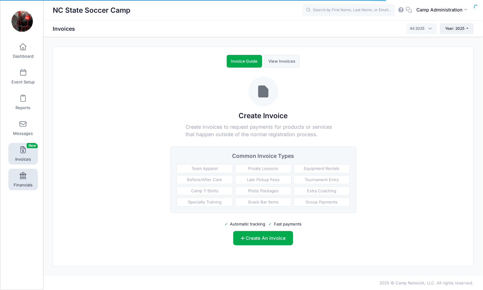
click at [26, 184] on span "Financials" at bounding box center [23, 185] width 19 height 5
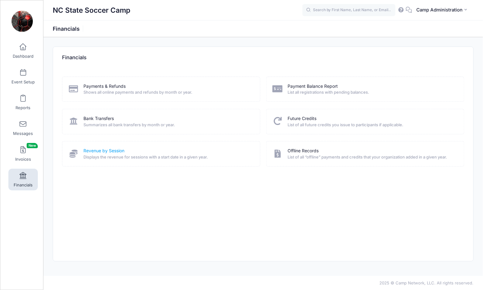
click at [104, 153] on link "Revenue by Session" at bounding box center [104, 151] width 41 height 7
click at [187, 92] on span "Shows all online payments and refunds by month or year." at bounding box center [168, 92] width 168 height 6
click at [121, 82] on div "Payments & Refunds Shows all online payments and refunds by month or year." at bounding box center [161, 89] width 198 height 25
click at [116, 84] on link "Payments & Refunds" at bounding box center [105, 86] width 42 height 7
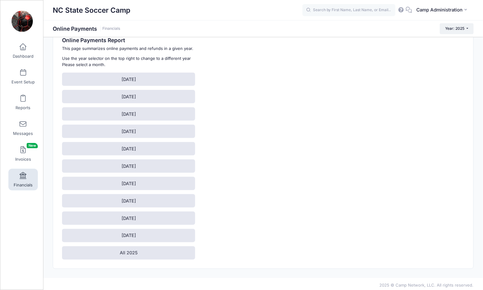
scroll to position [18, 0]
click at [122, 253] on link "All 2025" at bounding box center [128, 253] width 133 height 13
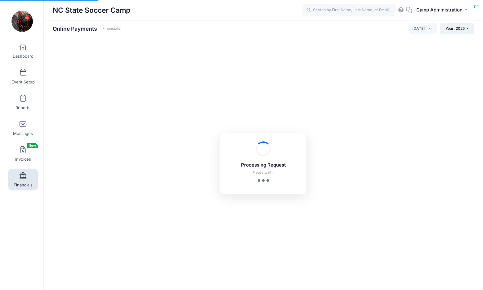
select select "10"
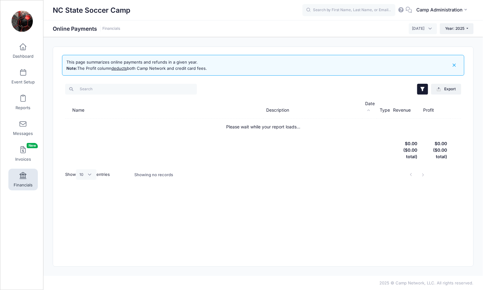
click at [422, 93] on button "button" at bounding box center [423, 89] width 11 height 11
click at [23, 177] on span at bounding box center [23, 176] width 0 height 7
click at [17, 57] on span "Dashboard" at bounding box center [23, 56] width 21 height 5
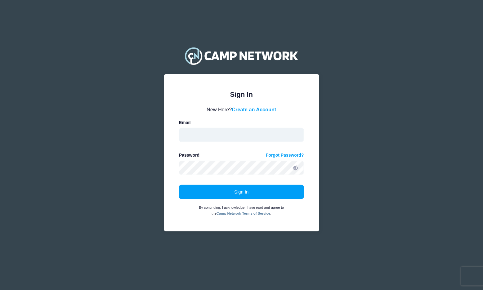
type input "ncstatesoccercamps@gmail.com"
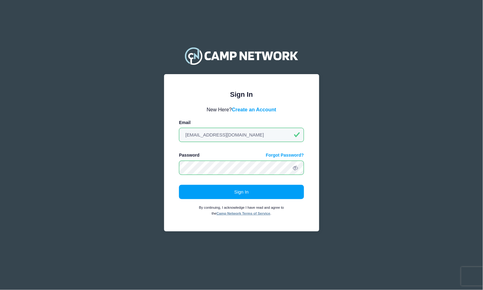
click at [242, 192] on button "Sign In" at bounding box center [241, 192] width 125 height 14
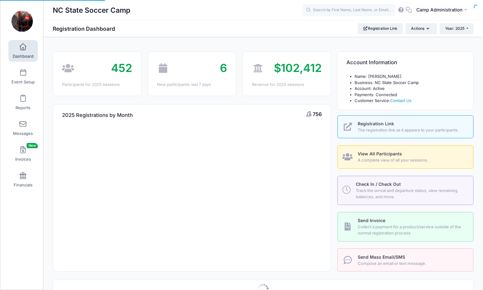
select select
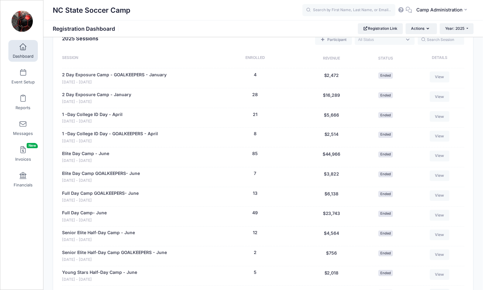
scroll to position [261, 0]
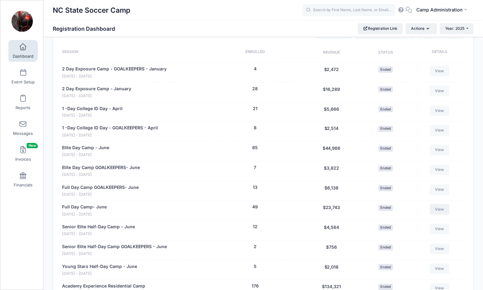
click at [442, 204] on link "View" at bounding box center [440, 209] width 20 height 11
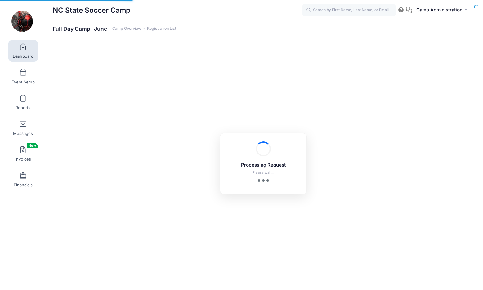
select select "10"
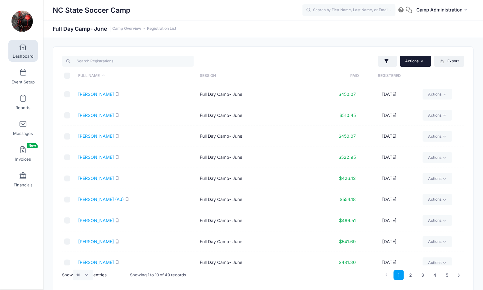
click at [414, 59] on button "Actions" at bounding box center [416, 61] width 31 height 11
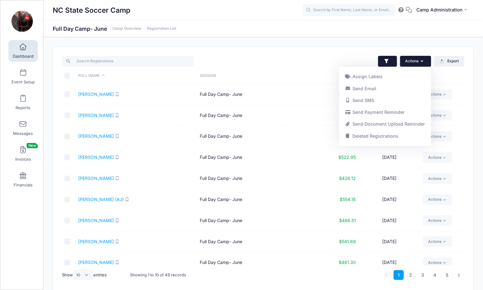
click at [386, 59] on icon "button" at bounding box center [387, 61] width 4 height 4
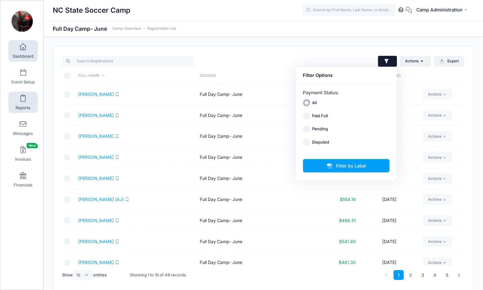
click at [20, 97] on link "Reports" at bounding box center [22, 103] width 29 height 22
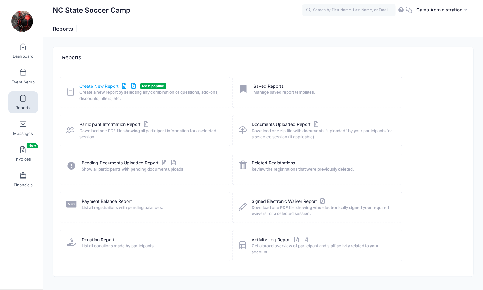
click at [102, 85] on link "Create New Report" at bounding box center [109, 86] width 58 height 7
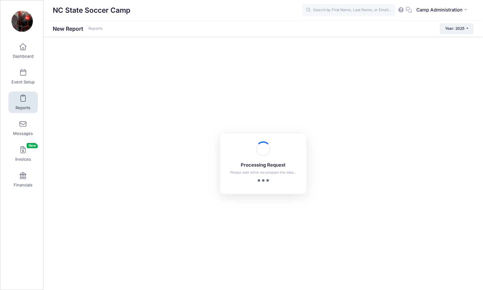
checkbox input "true"
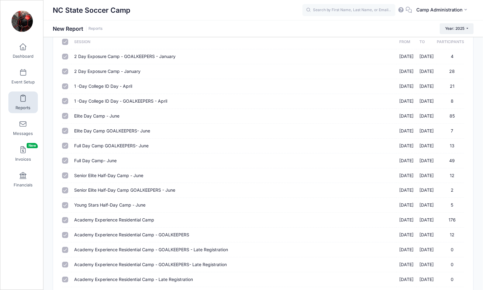
scroll to position [16, 0]
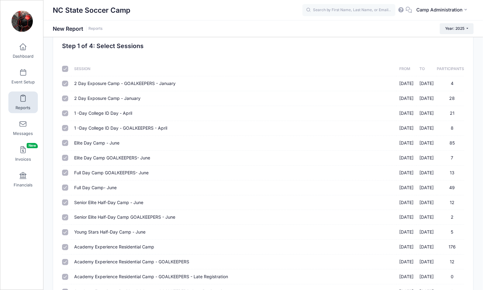
click at [63, 66] on input "checkbox" at bounding box center [65, 69] width 6 height 6
checkbox input "false"
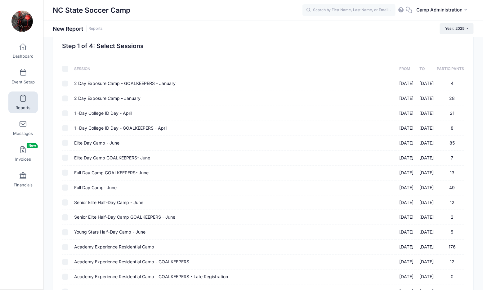
checkbox input "false"
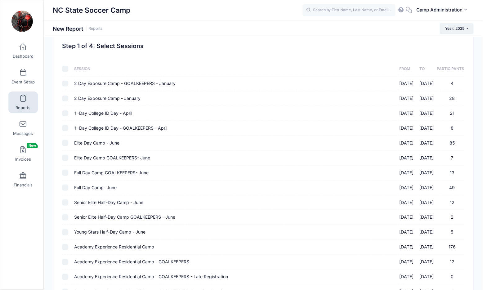
checkbox input "false"
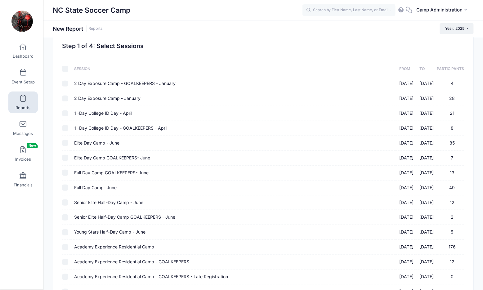
checkbox input "false"
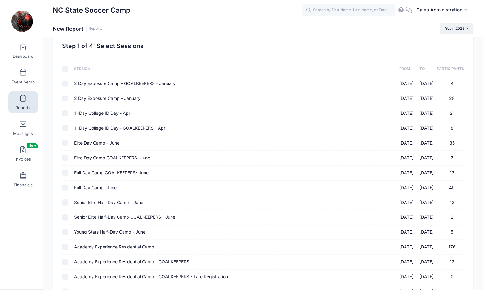
checkbox input "false"
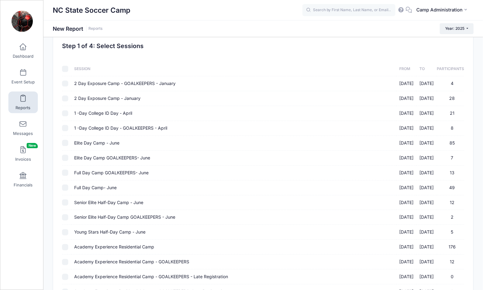
checkbox input "false"
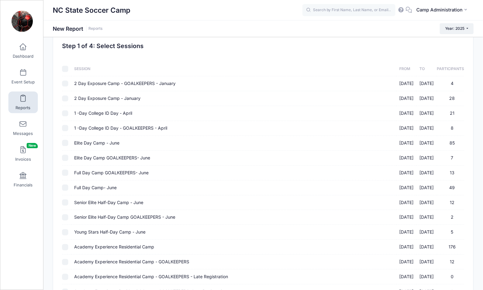
checkbox input "false"
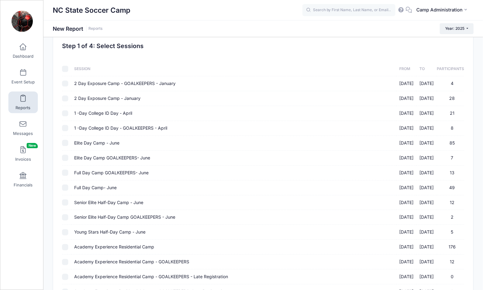
checkbox input "false"
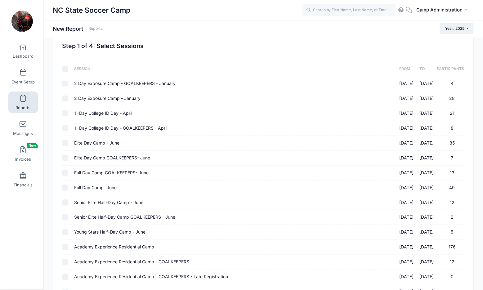
checkbox input "false"
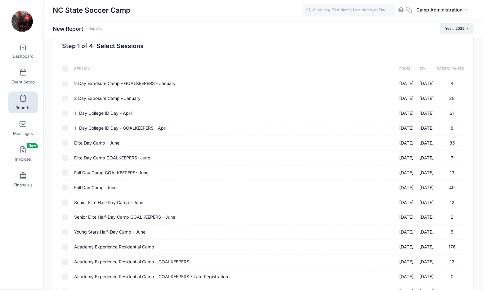
click at [67, 71] on input "checkbox" at bounding box center [65, 69] width 6 height 6
checkbox input "true"
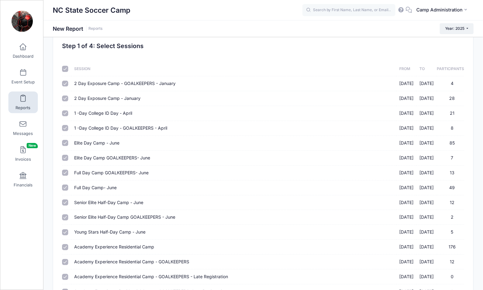
checkbox input "true"
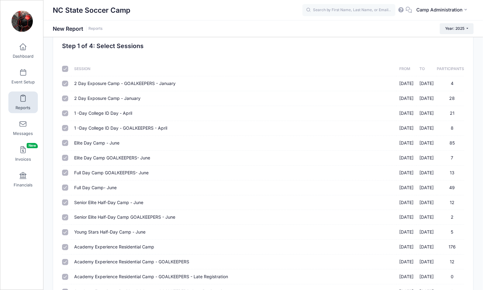
checkbox input "true"
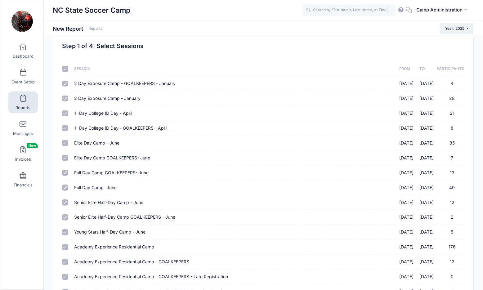
checkbox input "true"
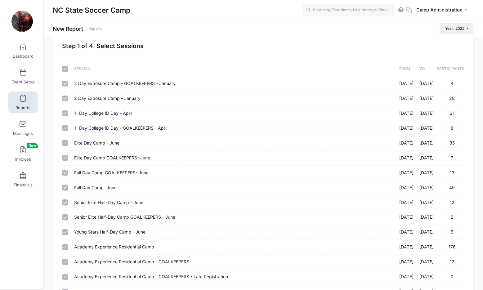
checkbox input "true"
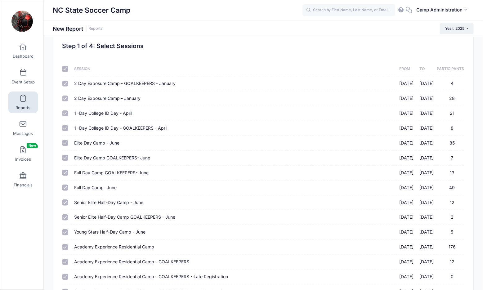
checkbox input "true"
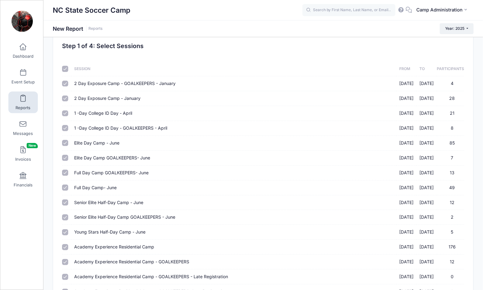
checkbox input "true"
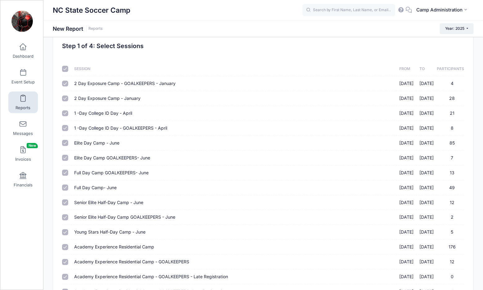
checkbox input "true"
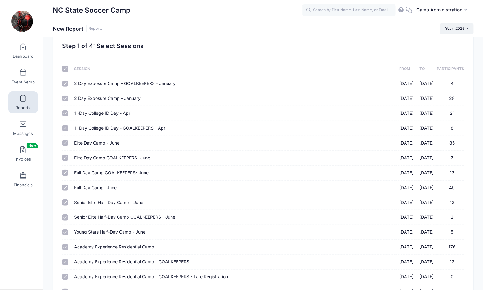
checkbox input "true"
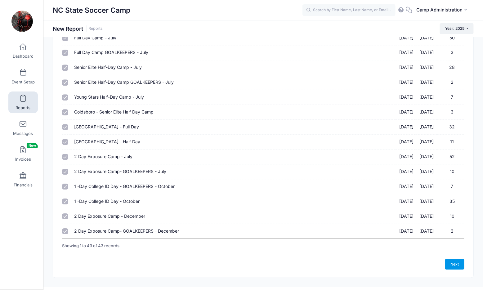
click at [459, 259] on link "Next" at bounding box center [455, 264] width 19 height 11
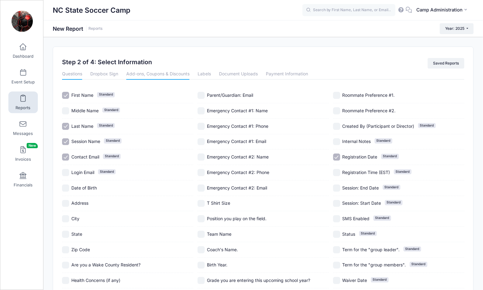
click at [176, 75] on link "Add-ons, Coupons & Discounts" at bounding box center [157, 74] width 63 height 11
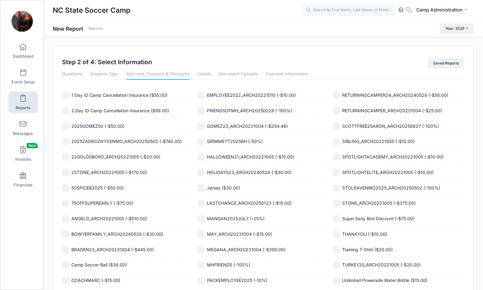
click at [142, 93] on span "1 Day ID Camp Cancellation Insurance ($55.00)" at bounding box center [119, 95] width 96 height 5
checkbox input "true"
click at [135, 112] on span "2 Day ID Camp Cancellation Insurance ($99.00)" at bounding box center [120, 110] width 98 height 5
checkbox input "true"
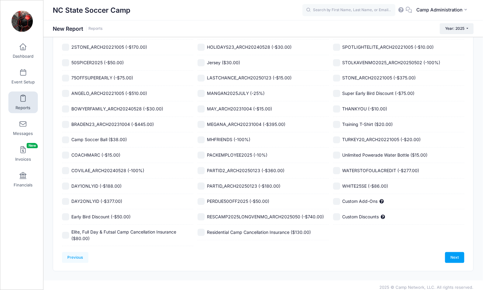
scroll to position [125, 0]
click at [115, 233] on span "Elite, Full Day & Futsal Camp Cancellation Insurance ($80.00)" at bounding box center [123, 236] width 105 height 12
checkbox input "true"
click at [225, 235] on span "Residential Camp Cancellation Insurance ($130.00)" at bounding box center [259, 232] width 104 height 5
checkbox input "true"
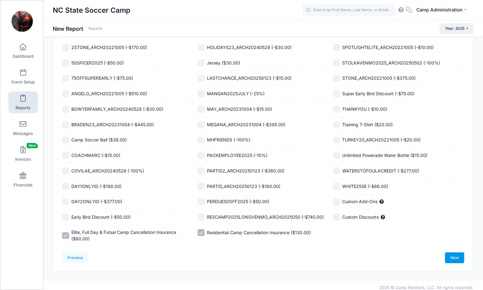
click at [450, 253] on link "Next" at bounding box center [455, 258] width 19 height 11
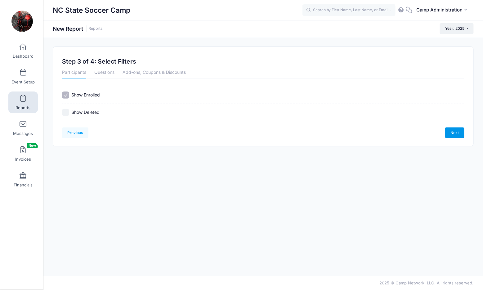
click at [454, 132] on link "Next" at bounding box center [455, 133] width 19 height 11
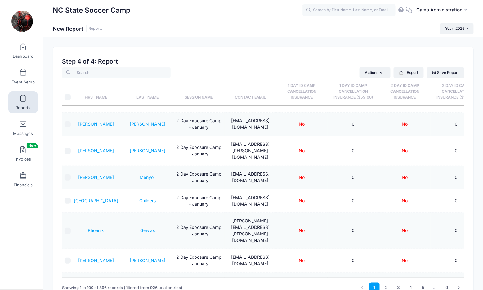
click at [302, 88] on th "1 Day ID Camp Cancellation Insurance" at bounding box center [302, 92] width 52 height 28
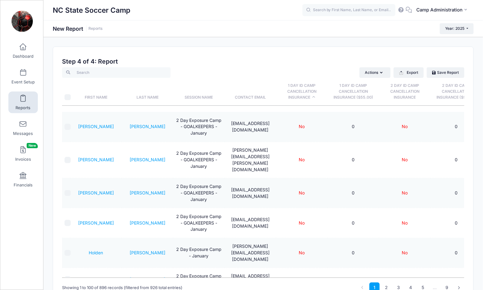
click at [400, 90] on th "2 Day ID Camp Cancellation Insurance" at bounding box center [405, 92] width 52 height 28
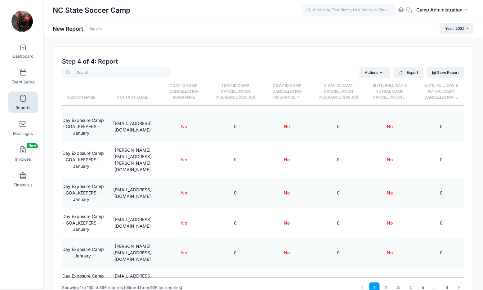
click at [388, 96] on span "Elite, Full Day & Futsal Camp Cancellation ..." at bounding box center [391, 91] width 34 height 16
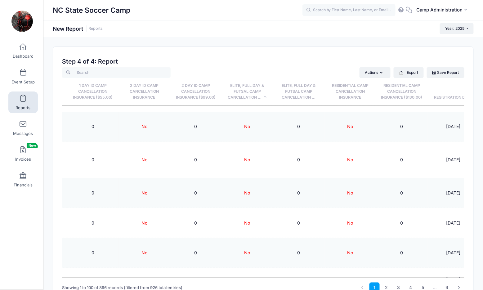
click at [359, 88] on th "Residential Camp Cancellation Insurance" at bounding box center [351, 92] width 52 height 28
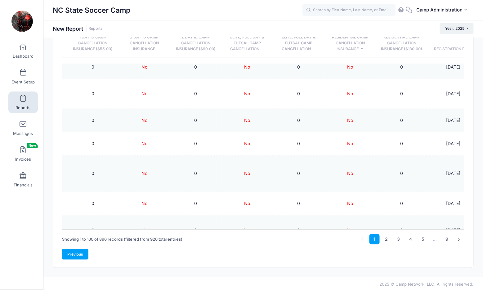
click at [79, 251] on link "Previous" at bounding box center [75, 254] width 26 height 11
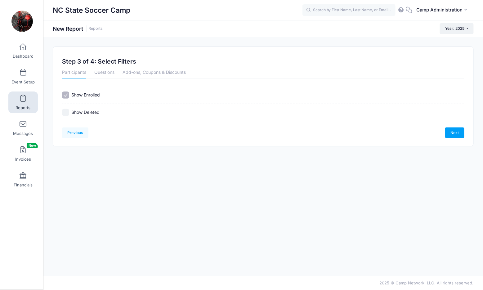
click at [97, 114] on label "Show Deleted" at bounding box center [85, 112] width 28 height 7
click at [69, 114] on input "Show Deleted" at bounding box center [65, 112] width 7 height 7
checkbox input "true"
click at [453, 134] on link "Next" at bounding box center [455, 133] width 19 height 11
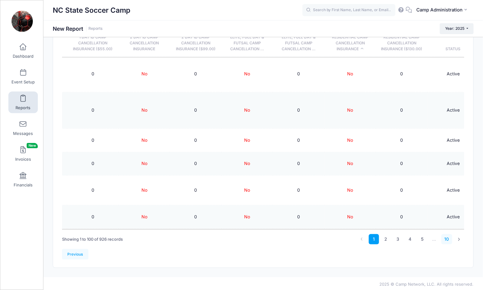
click at [446, 239] on link "10" at bounding box center [447, 239] width 11 height 10
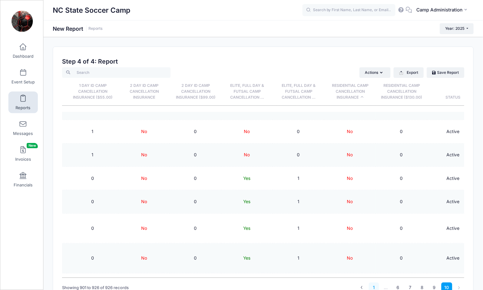
click at [374, 285] on link "1" at bounding box center [374, 288] width 10 height 10
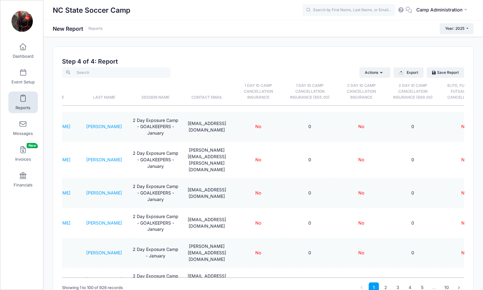
click at [264, 90] on th "1 Day ID Camp Cancellation Insurance" at bounding box center [259, 92] width 52 height 28
click at [103, 96] on th "Last Name" at bounding box center [104, 92] width 52 height 28
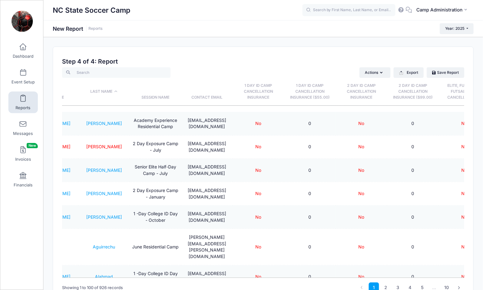
click at [265, 94] on th "1 Day ID Camp Cancellation Insurance" at bounding box center [259, 92] width 52 height 28
click at [356, 92] on th "2 Day ID Camp Cancellation Insurance" at bounding box center [362, 92] width 52 height 28
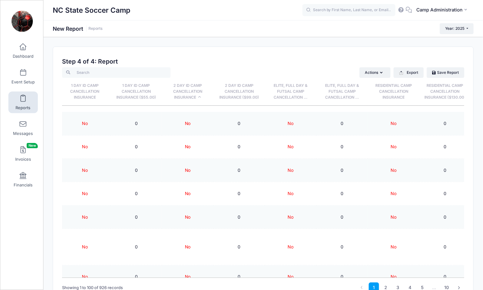
click at [301, 90] on span "Elite, Full Day & Futsal Camp Cancellation ..." at bounding box center [291, 91] width 34 height 16
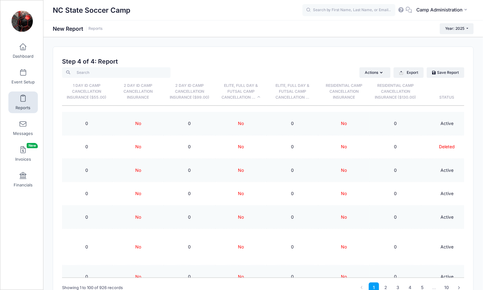
click at [301, 95] on span "Elite, Full Day & Futsal Camp Cancellation ..." at bounding box center [293, 91] width 34 height 16
click at [340, 95] on th "Residential Camp Cancellation Insurance" at bounding box center [345, 92] width 52 height 28
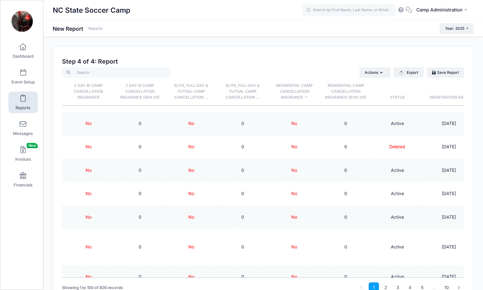
click at [392, 76] on div "Actions Assign Labels Send Email Send Payment Reminder Send Document Upload Rem…" at bounding box center [356, 72] width 216 height 11
click at [398, 74] on button "Export" at bounding box center [409, 72] width 30 height 11
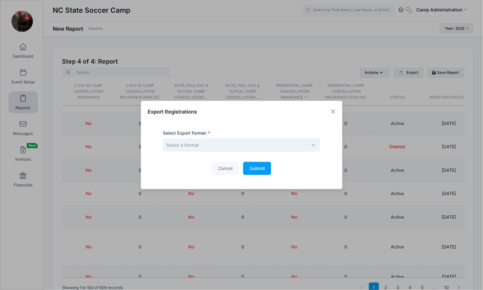
click at [233, 150] on span "Select a format" at bounding box center [241, 144] width 157 height 13
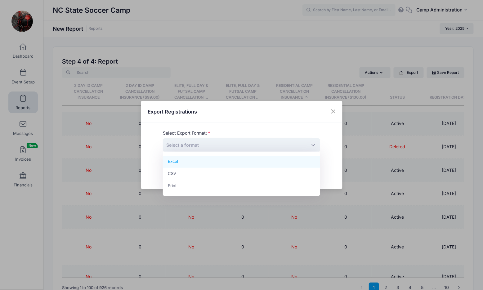
select select "excel"
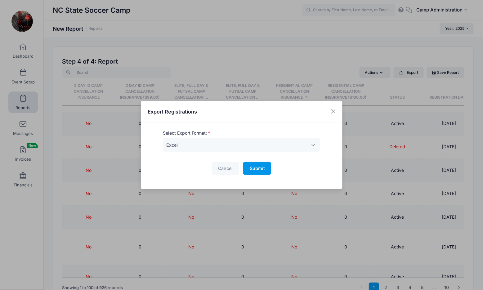
click at [263, 171] on button "Submit Please wait..." at bounding box center [257, 168] width 28 height 13
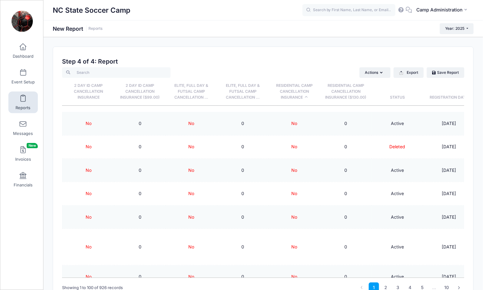
click at [238, 94] on span "Elite, Full Day & Futsal Camp Cancellation ..." at bounding box center [243, 91] width 34 height 16
click at [261, 96] on th "Elite, Full Day & Futsal Camp Cancellation ..." at bounding box center [243, 92] width 52 height 28
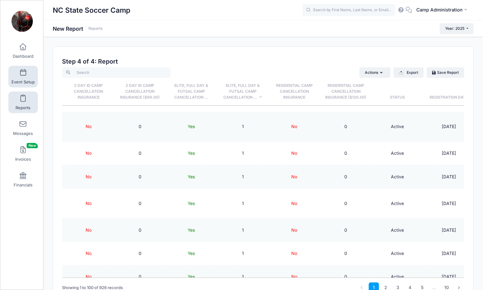
click at [24, 78] on link "Event Setup" at bounding box center [22, 77] width 29 height 22
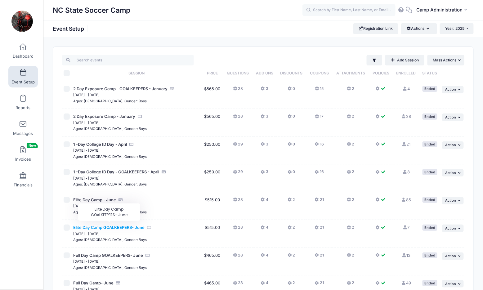
click at [113, 226] on span "Elite Day Camp GOALKEEPERS- June" at bounding box center [108, 227] width 71 height 5
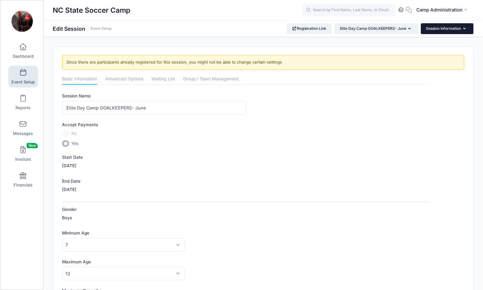
click at [446, 30] on button "Session Information" at bounding box center [447, 28] width 53 height 11
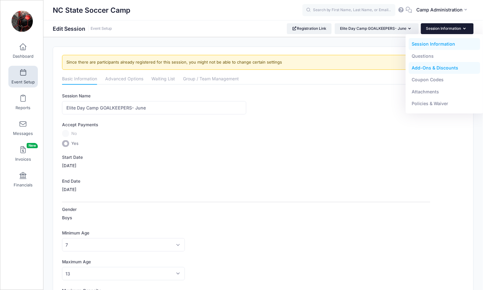
click at [449, 70] on link "Add-Ons & Discounts" at bounding box center [445, 68] width 72 height 12
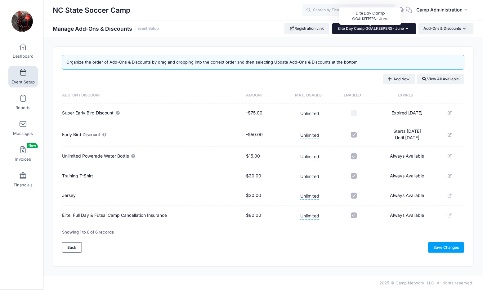
click at [397, 30] on span "Elite Day Camp GOALKEEPERS- June" at bounding box center [371, 28] width 66 height 5
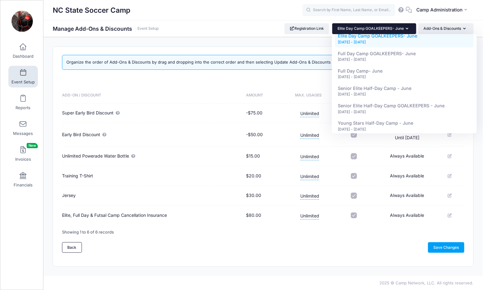
scroll to position [210, 0]
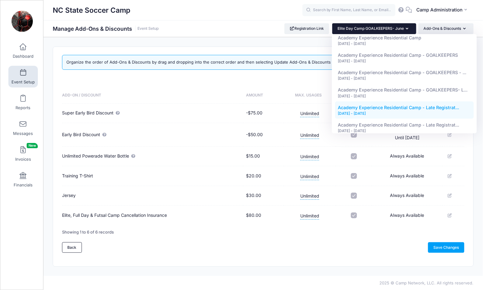
click at [378, 111] on div "[DATE] - [DATE]" at bounding box center [404, 114] width 133 height 6
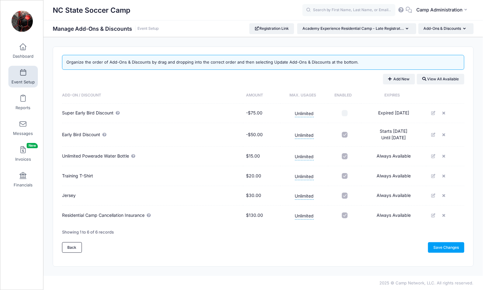
click at [101, 104] on td "Super Early Bird Discount" at bounding box center [152, 114] width 181 height 20
click at [23, 50] on link "Dashboard" at bounding box center [22, 51] width 29 height 22
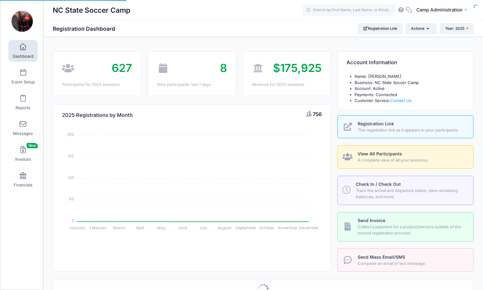
select select
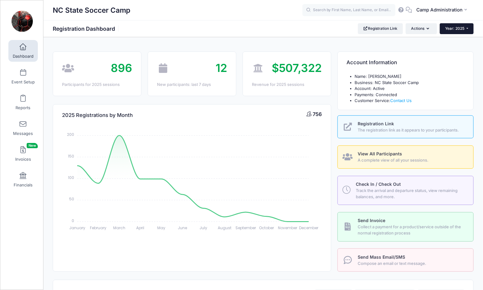
click at [447, 26] on span "Year: 2025" at bounding box center [455, 28] width 19 height 5
click at [450, 38] on link "Year: 2026" at bounding box center [460, 41] width 40 height 8
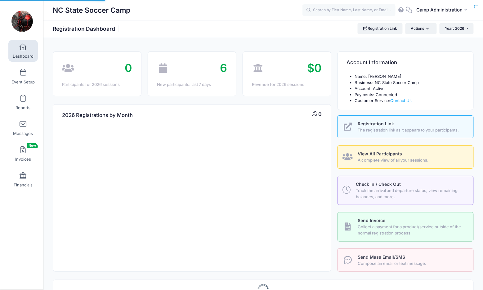
select select
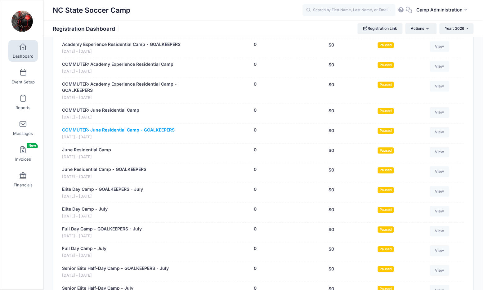
scroll to position [169, 0]
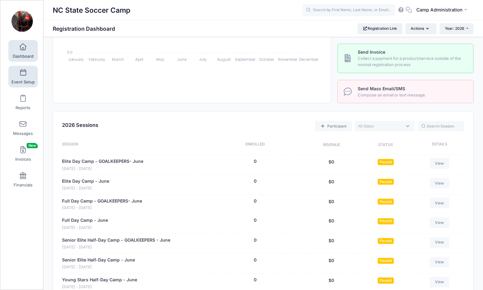
click at [19, 81] on span "Event Setup" at bounding box center [22, 81] width 23 height 5
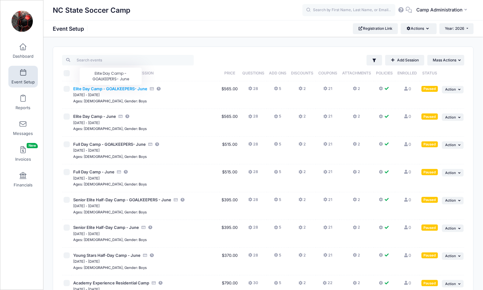
click at [119, 87] on span "Elite Day Camp - GOALKEEPERS- June" at bounding box center [110, 88] width 74 height 5
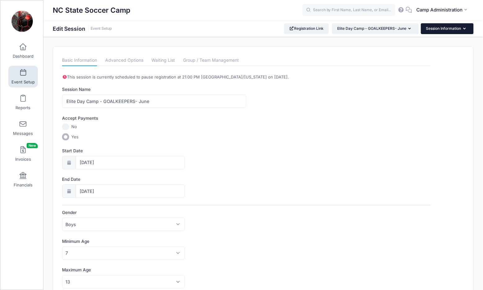
click at [465, 31] on button "Session Information" at bounding box center [447, 28] width 53 height 11
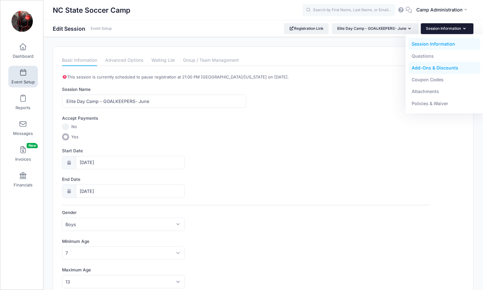
click at [452, 68] on link "Add-Ons & Discounts" at bounding box center [445, 68] width 72 height 12
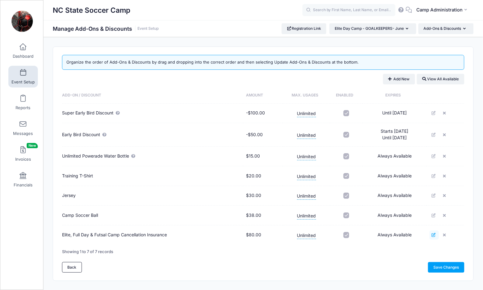
click at [433, 237] on link at bounding box center [434, 235] width 9 height 9
click at [398, 82] on button "Add New" at bounding box center [399, 79] width 32 height 11
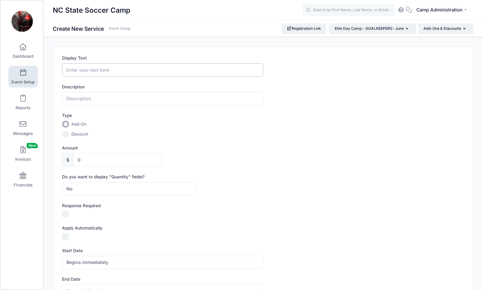
click at [156, 71] on input "Display Text" at bounding box center [162, 69] width 201 height 13
type input "D"
type input "Camp Cancellation Insurance - Day Camp"
click at [194, 151] on label "Amount" at bounding box center [162, 148] width 201 height 6
click at [163, 153] on input "0" at bounding box center [117, 159] width 89 height 13
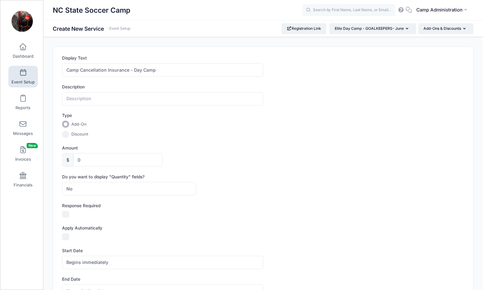
click at [141, 131] on div "Discount" at bounding box center [129, 134] width 134 height 7
click at [141, 102] on input "text" at bounding box center [162, 98] width 201 height 13
type input "For All Camps"
click at [138, 103] on input "For All Camps" at bounding box center [162, 98] width 201 height 13
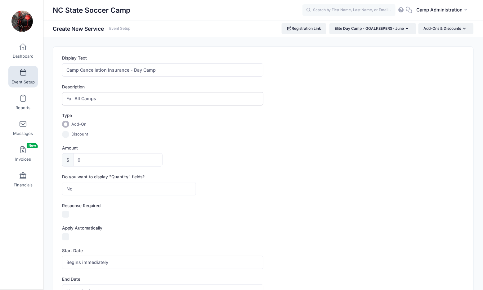
click at [138, 103] on input "For All Camps" at bounding box center [162, 98] width 201 height 13
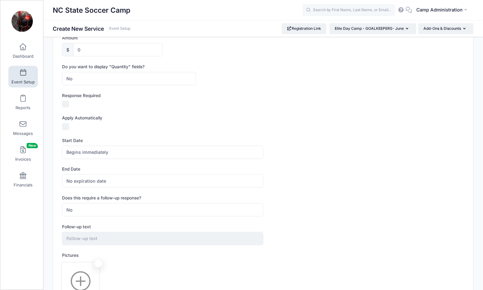
scroll to position [74, 0]
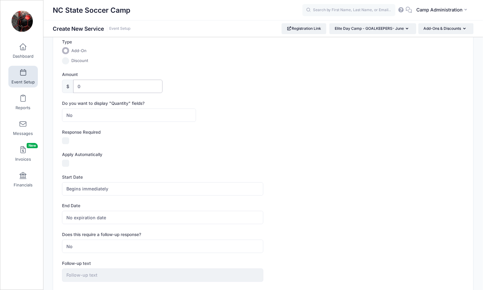
click at [102, 86] on input "0" at bounding box center [117, 86] width 89 height 13
type input "95"
click at [224, 106] on div "Do you want to display "Quantity" fields? No Yes No Max" at bounding box center [263, 111] width 403 height 22
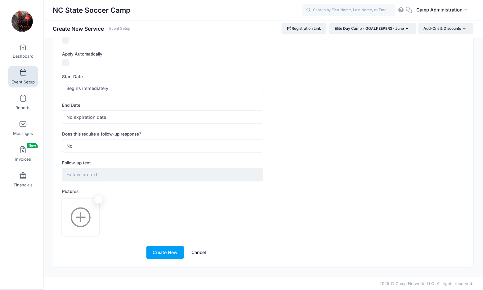
scroll to position [173, 0]
click at [163, 249] on button "Create New" at bounding box center [166, 253] width 38 height 13
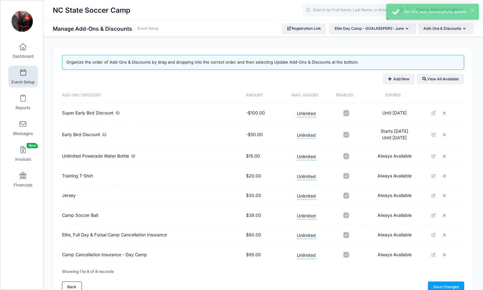
click at [121, 233] on td "Elite, Full Day & Futsal Camp Cancellation Insurance" at bounding box center [152, 236] width 181 height 20
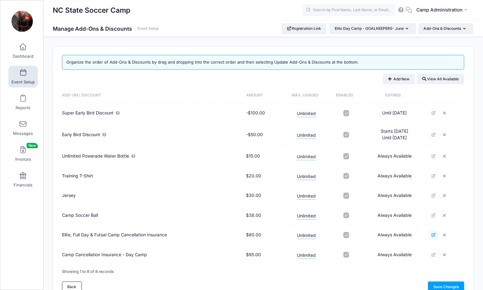
click at [435, 233] on icon at bounding box center [434, 235] width 5 height 4
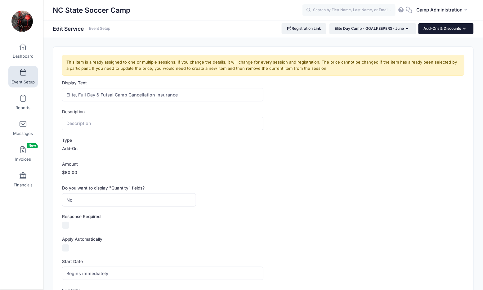
click at [454, 28] on button "Add-Ons & Discounts" at bounding box center [446, 28] width 55 height 11
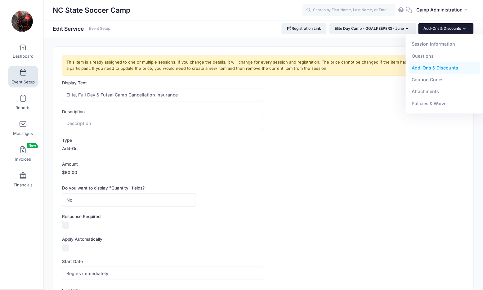
click at [440, 65] on link "Add-Ons & Discounts" at bounding box center [445, 68] width 72 height 12
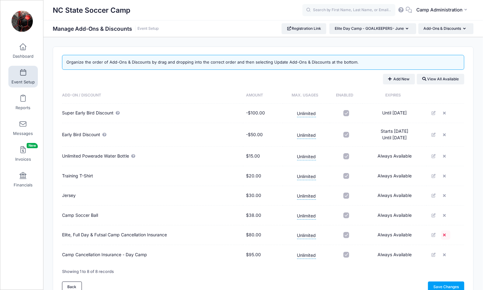
click at [446, 235] on icon at bounding box center [445, 235] width 5 height 4
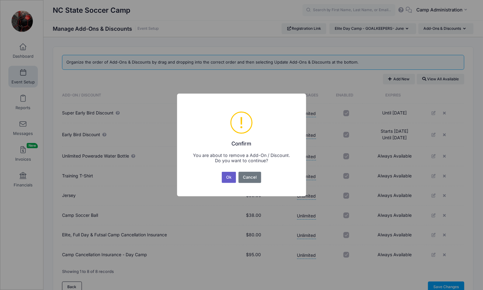
click at [229, 178] on button "Ok" at bounding box center [229, 177] width 14 height 11
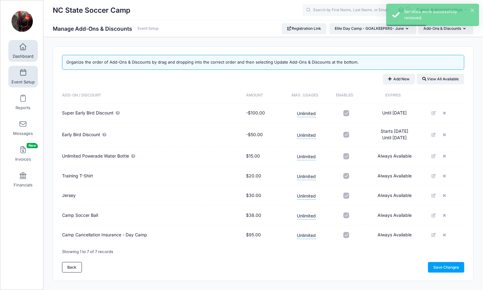
click at [21, 55] on span "Dashboard" at bounding box center [23, 56] width 21 height 5
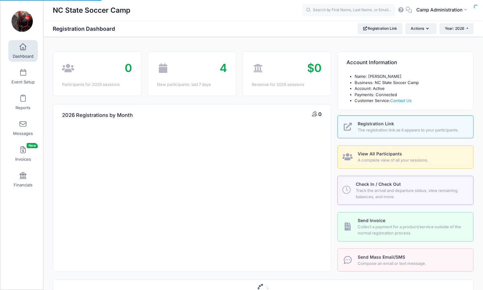
select select
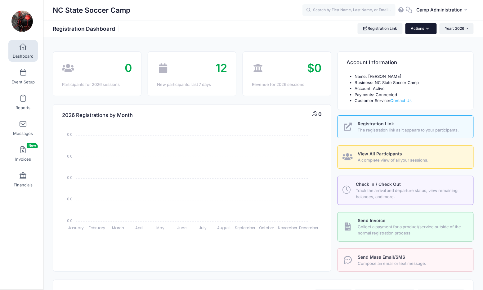
click at [418, 29] on button "Actions" at bounding box center [421, 28] width 31 height 11
click at [330, 36] on div "NC State Soccer Camp Registration Dashboard Registration Link Actions Year: 202…" at bounding box center [263, 28] width 440 height 17
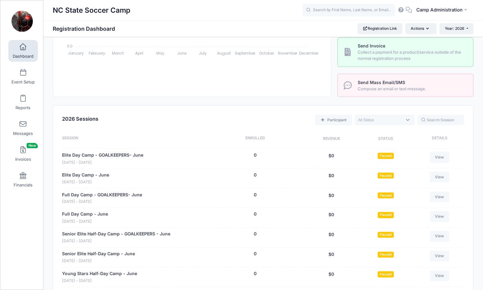
scroll to position [200, 0]
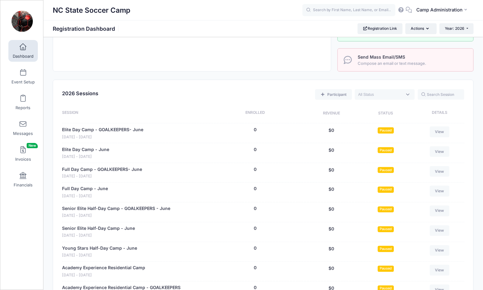
click at [392, 92] on textarea "Search" at bounding box center [381, 95] width 44 height 6
click at [250, 97] on div "Participant Upcoming Live Completed" at bounding box center [283, 94] width 364 height 13
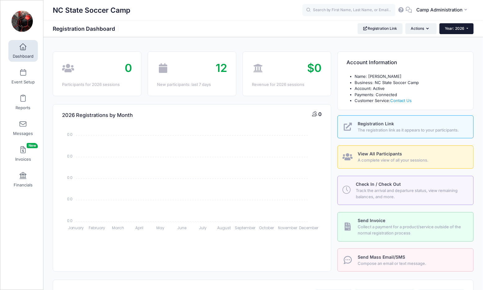
scroll to position [0, 0]
click at [29, 78] on link "Event Setup" at bounding box center [22, 77] width 29 height 22
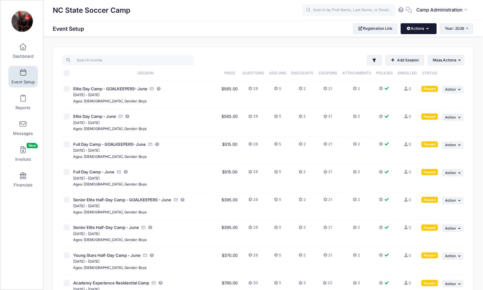
click at [422, 30] on button "Actions" at bounding box center [419, 28] width 36 height 11
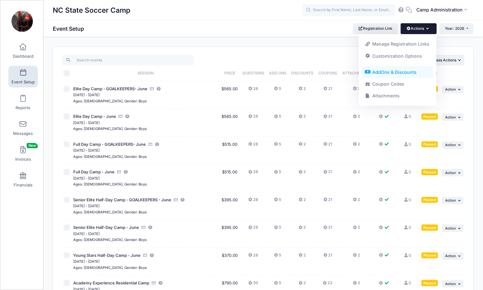
click at [402, 72] on link "AddOns & Discounts" at bounding box center [398, 72] width 72 height 12
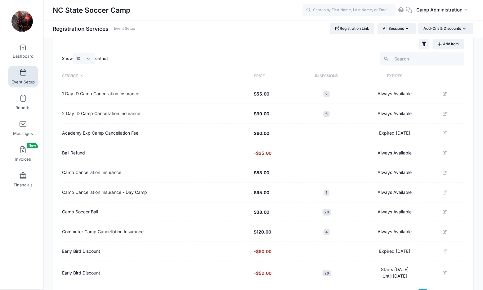
scroll to position [43, 0]
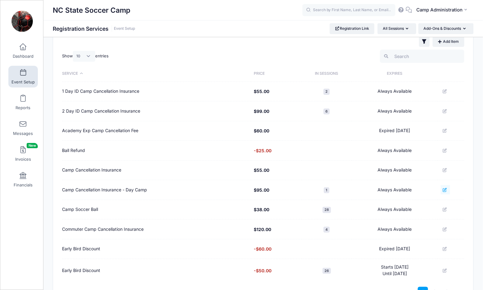
click at [447, 188] on icon at bounding box center [445, 190] width 5 height 4
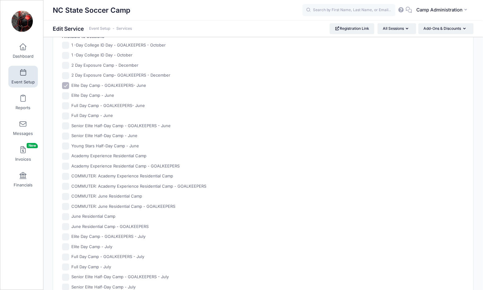
scroll to position [355, 0]
click at [104, 93] on label "Elite Day Camp - June" at bounding box center [92, 95] width 43 height 6
click at [69, 93] on input "Elite Day Camp - June" at bounding box center [65, 95] width 7 height 7
checkbox input "true"
click at [103, 102] on label "Full Day Camp - GOALKEEPERS- June" at bounding box center [108, 105] width 74 height 6
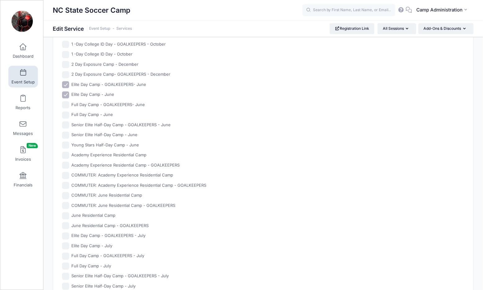
click at [69, 102] on input "Full Day Camp - GOALKEEPERS- June" at bounding box center [65, 105] width 7 height 7
checkbox input "true"
click at [100, 112] on label "Full Day Camp - June" at bounding box center [92, 115] width 42 height 6
click at [69, 112] on input "Full Day Camp - June" at bounding box center [65, 115] width 7 height 7
checkbox input "true"
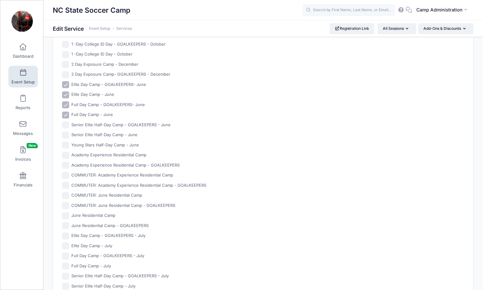
click at [100, 119] on div "1 -Day College ID Day - GOALKEEPERS - October 1 -Day College ID Day - October 2…" at bounding box center [162, 180] width 201 height 279
click at [99, 132] on label "Senior Elite Half-Day Camp - June" at bounding box center [104, 135] width 66 height 6
click at [69, 132] on input "Senior Elite Half-Day Camp - June" at bounding box center [65, 135] width 7 height 7
checkbox input "true"
click at [98, 143] on label "Young Stars Half-Day Camp - June" at bounding box center [105, 146] width 68 height 6
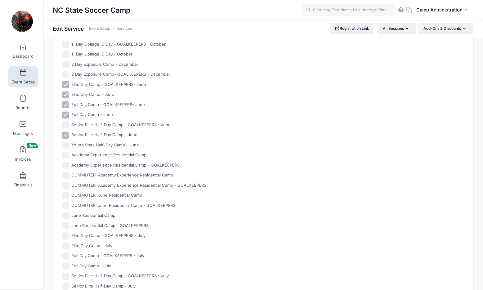
click at [69, 142] on input "Young Stars Half-Day Camp - June" at bounding box center [65, 145] width 7 height 7
checkbox input "true"
click at [100, 123] on label "Senior Elite Half-Day Camp - GOALKEEPERS - June" at bounding box center [120, 125] width 99 height 6
click at [69, 123] on input "Senior Elite Half-Day Camp - GOALKEEPERS - June" at bounding box center [65, 125] width 7 height 7
checkbox input "true"
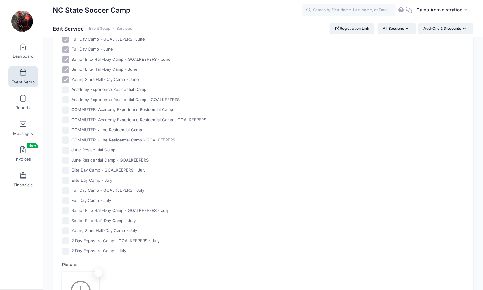
scroll to position [423, 0]
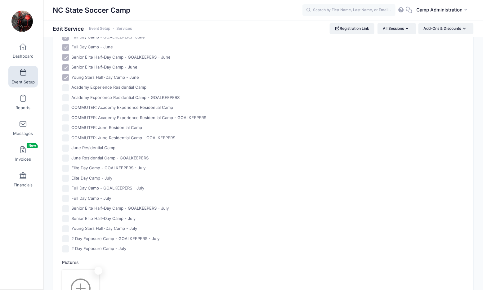
click at [95, 167] on label "Elite Day Camp - GOALKEEPERS - July" at bounding box center [108, 168] width 74 height 6
click at [69, 167] on input "Elite Day Camp - GOALKEEPERS - July" at bounding box center [65, 168] width 7 height 7
checkbox input "true"
click at [92, 177] on label "Elite Day Camp - July" at bounding box center [91, 178] width 41 height 6
click at [69, 177] on input "Elite Day Camp - July" at bounding box center [65, 178] width 7 height 7
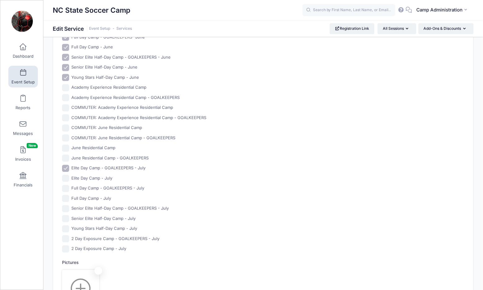
checkbox input "true"
click at [92, 185] on label "Full Day Camp - GOALKEEPERS - July" at bounding box center [107, 188] width 73 height 6
click at [69, 185] on input "Full Day Camp - GOALKEEPERS - July" at bounding box center [65, 188] width 7 height 7
checkbox input "true"
click at [91, 196] on label "Full Day Camp - July" at bounding box center [91, 199] width 40 height 6
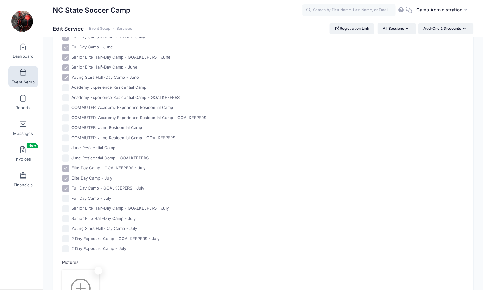
click at [69, 195] on input "Full Day Camp - July" at bounding box center [65, 198] width 7 height 7
checkbox input "true"
click at [91, 206] on label "Senior Elite Half-Day Camp - GOALKEEPERS - July" at bounding box center [119, 209] width 97 height 6
click at [69, 206] on input "Senior Elite Half-Day Camp - GOALKEEPERS - July" at bounding box center [65, 208] width 7 height 7
checkbox input "true"
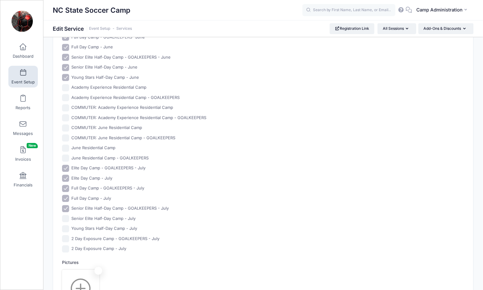
click at [91, 216] on label "Senior Elite Half-Day Camp - July" at bounding box center [103, 219] width 64 height 6
click at [69, 215] on input "Senior Elite Half-Day Camp - July" at bounding box center [65, 218] width 7 height 7
checkbox input "true"
click at [91, 226] on label "Young Stars Half-Day Camp - July" at bounding box center [104, 229] width 66 height 6
click at [69, 225] on input "Young Stars Half-Day Camp - July" at bounding box center [65, 228] width 7 height 7
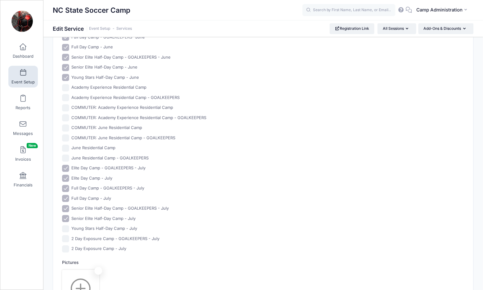
checkbox input "true"
click at [90, 236] on label "2 Day Exposure Camp - GOALKEEPERS - July" at bounding box center [115, 239] width 88 height 6
click at [69, 236] on input "2 Day Exposure Camp - GOALKEEPERS - July" at bounding box center [65, 238] width 7 height 7
checkbox input "true"
click at [90, 246] on label "2 Day Exposure Camp - July" at bounding box center [98, 249] width 55 height 6
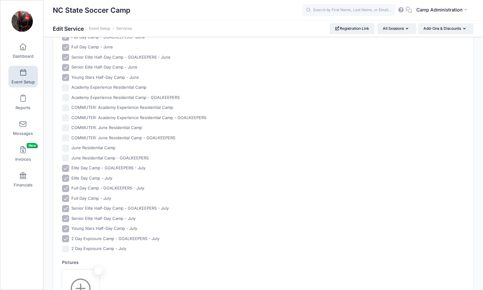
click at [69, 246] on input "2 Day Exposure Camp - July" at bounding box center [65, 249] width 7 height 7
checkbox input "true"
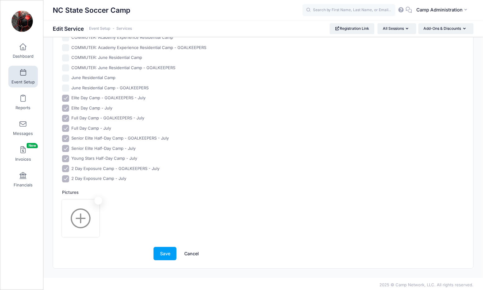
scroll to position [493, 0]
click at [159, 251] on button "Save" at bounding box center [165, 253] width 23 height 13
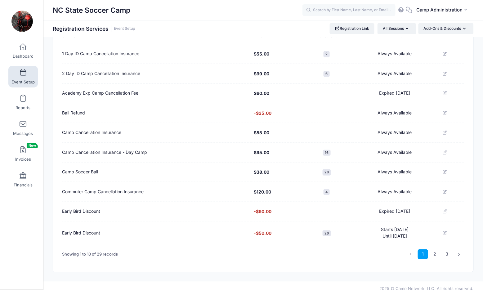
scroll to position [81, 0]
click at [433, 250] on link "2" at bounding box center [435, 255] width 10 height 10
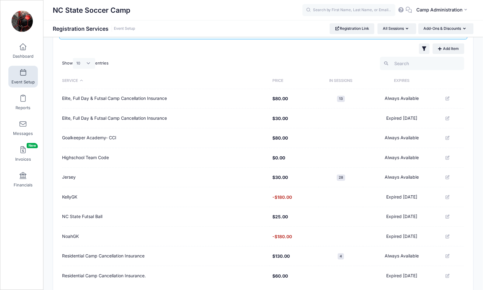
scroll to position [27, 0]
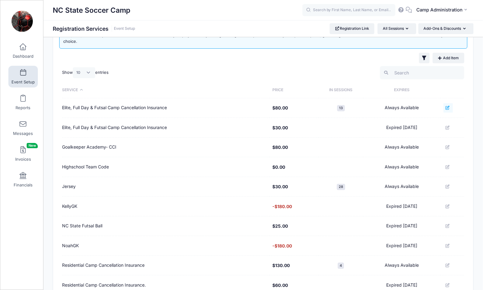
click at [448, 106] on icon at bounding box center [448, 108] width 5 height 4
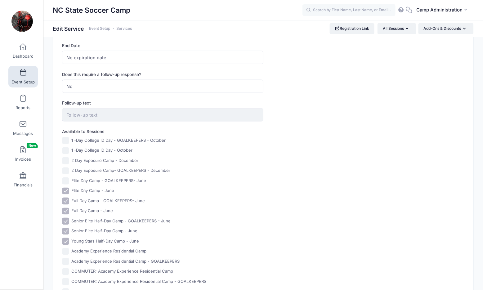
scroll to position [323, 0]
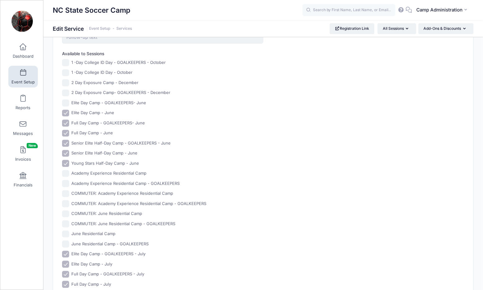
click at [104, 111] on label "Elite Day Camp - June" at bounding box center [92, 113] width 43 height 6
click at [69, 111] on input "Elite Day Camp - June" at bounding box center [65, 113] width 7 height 7
checkbox input "false"
click at [105, 120] on label "Full Day Camp - GOALKEEPERS- June" at bounding box center [108, 123] width 74 height 6
click at [69, 120] on input "Full Day Camp - GOALKEEPERS- June" at bounding box center [65, 123] width 7 height 7
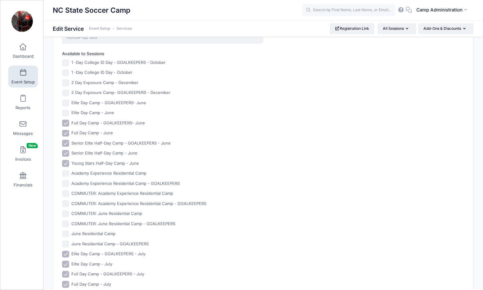
checkbox input "false"
click at [102, 133] on label "Full Day Camp - June" at bounding box center [92, 133] width 42 height 6
click at [69, 133] on input "Full Day Camp - June" at bounding box center [65, 133] width 7 height 7
checkbox input "false"
click at [101, 140] on div "Senior Elite Half-Day Camp - GOALKEEPERS - June" at bounding box center [162, 143] width 201 height 7
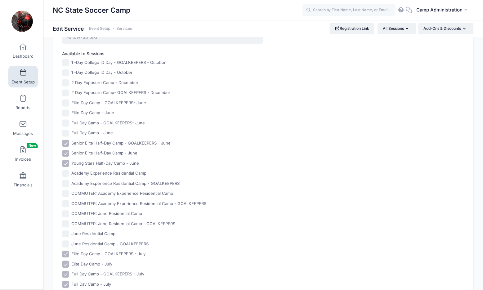
click at [98, 152] on label "Senior Elite Half-Day Camp - June" at bounding box center [104, 154] width 66 height 6
click at [69, 152] on input "Senior Elite Half-Day Camp - June" at bounding box center [65, 153] width 7 height 7
checkbox input "false"
click at [101, 141] on label "Senior Elite Half-Day Camp - GOALKEEPERS - June" at bounding box center [120, 144] width 99 height 6
click at [69, 141] on input "Senior Elite Half-Day Camp - GOALKEEPERS - June" at bounding box center [65, 143] width 7 height 7
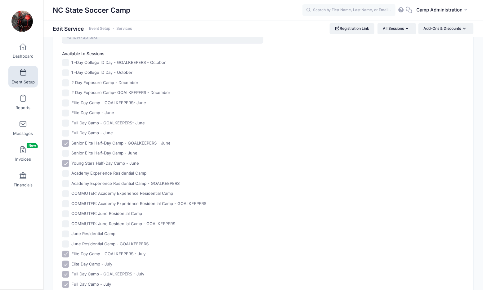
checkbox input "false"
click at [96, 162] on label "Young Stars Half-Day Camp - June" at bounding box center [105, 164] width 68 height 6
click at [69, 162] on input "Young Stars Half-Day Camp - June" at bounding box center [65, 163] width 7 height 7
checkbox input "false"
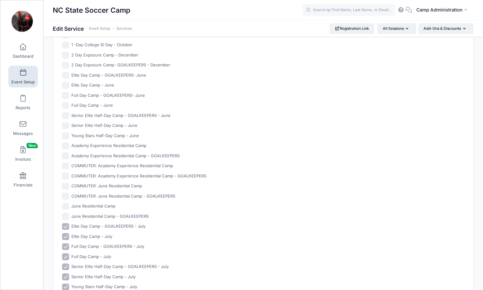
scroll to position [387, 0]
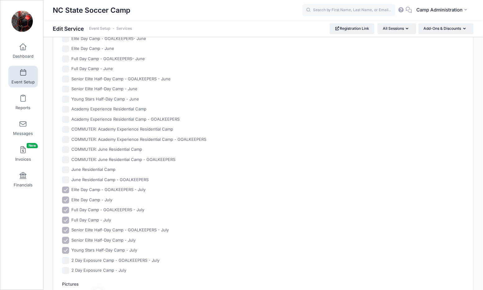
click at [98, 188] on label "Elite Day Camp - GOALKEEPERS - July" at bounding box center [108, 190] width 74 height 6
click at [69, 188] on input "Elite Day Camp - GOALKEEPERS - July" at bounding box center [65, 190] width 7 height 7
checkbox input "false"
click at [97, 197] on label "Elite Day Camp - July" at bounding box center [91, 200] width 41 height 6
click at [69, 197] on input "Elite Day Camp - July" at bounding box center [65, 200] width 7 height 7
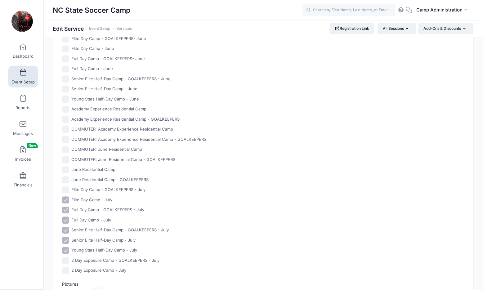
checkbox input "false"
click at [94, 207] on label "Full Day Camp - GOALKEEPERS - July" at bounding box center [107, 210] width 73 height 6
click at [69, 207] on input "Full Day Camp - GOALKEEPERS - July" at bounding box center [65, 210] width 7 height 7
checkbox input "false"
click at [92, 217] on label "Full Day Camp - July" at bounding box center [91, 220] width 40 height 6
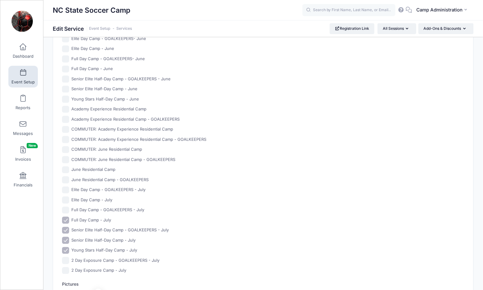
click at [69, 217] on input "Full Day Camp - July" at bounding box center [65, 220] width 7 height 7
checkbox input "false"
click at [92, 227] on label "Senior Elite Half-Day Camp - GOALKEEPERS - July" at bounding box center [119, 230] width 97 height 6
click at [69, 227] on input "Senior Elite Half-Day Camp - GOALKEEPERS - July" at bounding box center [65, 230] width 7 height 7
checkbox input "false"
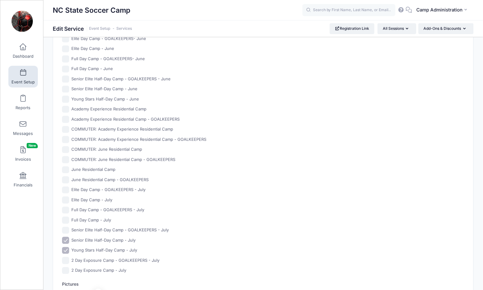
click at [90, 238] on label "Senior Elite Half-Day Camp - July" at bounding box center [103, 241] width 64 height 6
click at [69, 237] on input "Senior Elite Half-Day Camp - July" at bounding box center [65, 240] width 7 height 7
checkbox input "false"
click at [88, 247] on label "Young Stars Half-Day Camp - July" at bounding box center [104, 250] width 66 height 6
click at [69, 247] on input "Young Stars Half-Day Camp - July" at bounding box center [65, 250] width 7 height 7
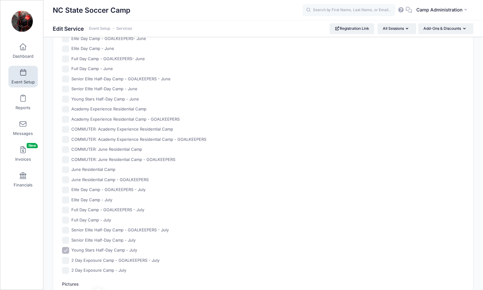
checkbox input "false"
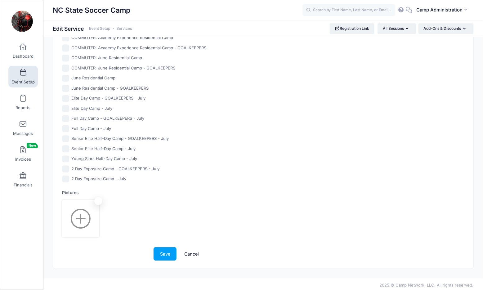
scroll to position [478, 0]
click at [164, 254] on button "Save" at bounding box center [165, 254] width 23 height 13
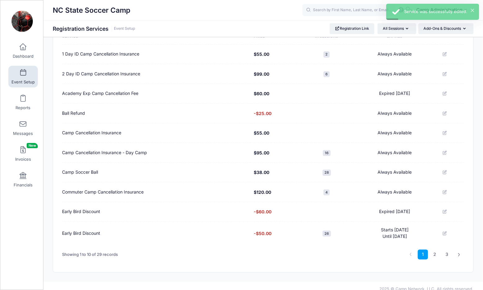
scroll to position [80, 0]
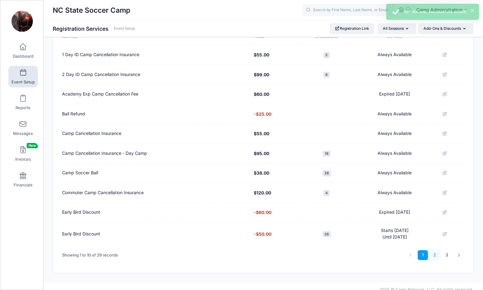
click at [437, 251] on link "2" at bounding box center [435, 256] width 10 height 10
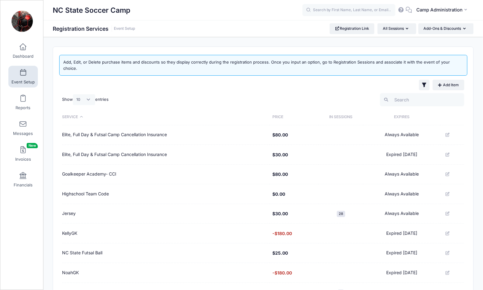
scroll to position [0, 0]
click at [23, 75] on span at bounding box center [23, 73] width 0 height 7
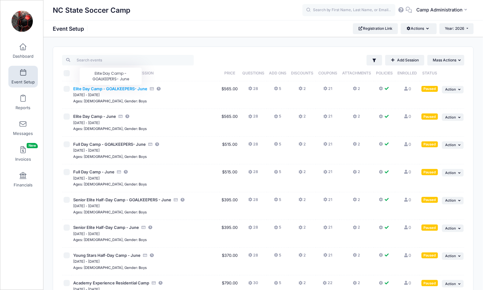
click at [98, 90] on span "Elite Day Camp - GOALKEEPERS- June" at bounding box center [110, 88] width 74 height 5
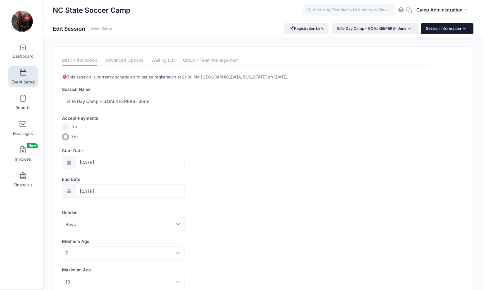
click at [447, 28] on button "Session Information" at bounding box center [447, 28] width 53 height 11
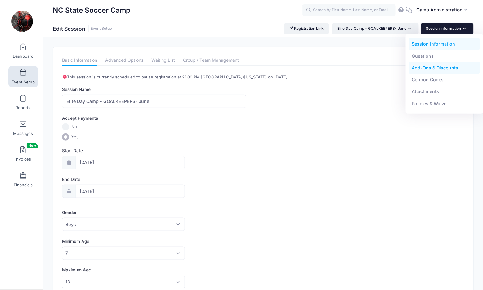
click at [429, 65] on link "Add-Ons & Discounts" at bounding box center [445, 68] width 72 height 12
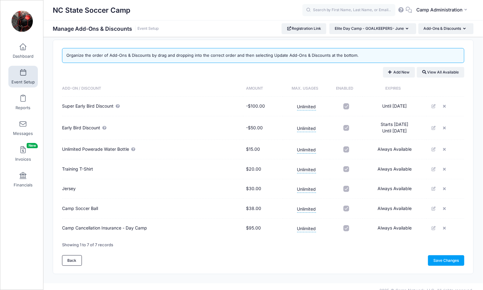
scroll to position [9, 0]
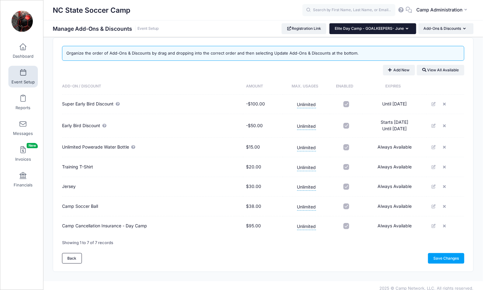
click at [406, 29] on icon "button" at bounding box center [408, 29] width 5 height 0
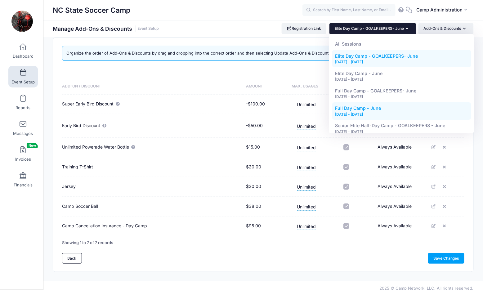
click at [381, 112] on div "[DATE] - [DATE]" at bounding box center [402, 115] width 133 height 6
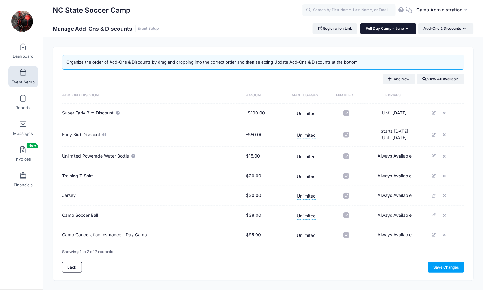
click at [410, 28] on button "Full Day Camp - June" at bounding box center [389, 28] width 56 height 11
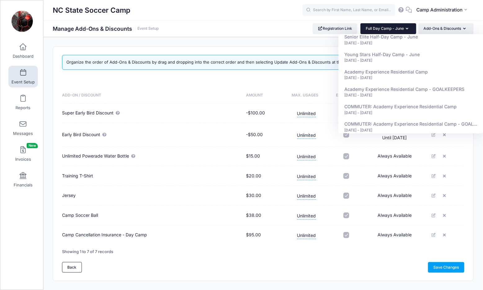
scroll to position [137, 0]
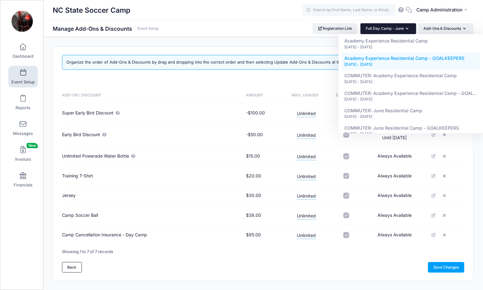
click at [378, 64] on div "[DATE] - [DATE]" at bounding box center [411, 65] width 133 height 6
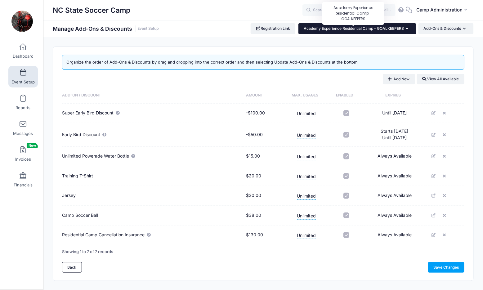
click at [398, 27] on span "Academy Experience Residential Camp - GOALKEEPERS" at bounding box center [354, 28] width 100 height 5
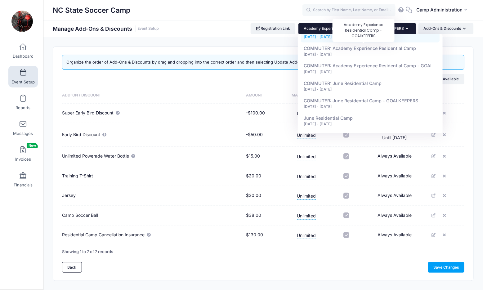
scroll to position [177, 0]
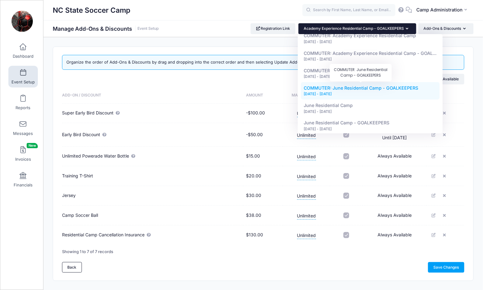
click at [366, 85] on span "COMMUTER: June Residential Camp - GOALKEEPERS" at bounding box center [361, 87] width 115 height 5
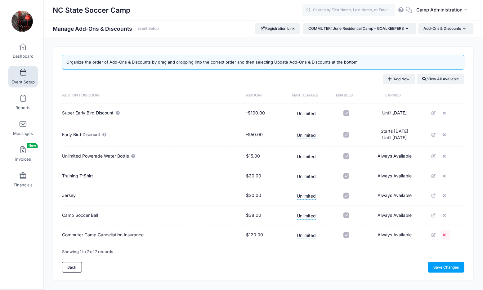
click at [444, 233] on icon at bounding box center [445, 235] width 5 height 4
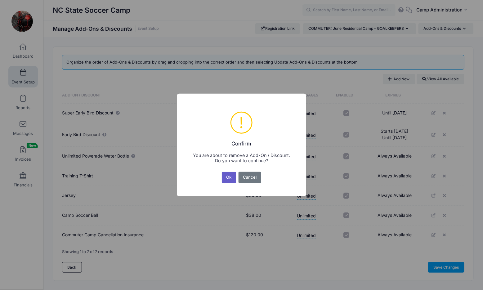
click at [231, 176] on button "Ok" at bounding box center [229, 177] width 14 height 11
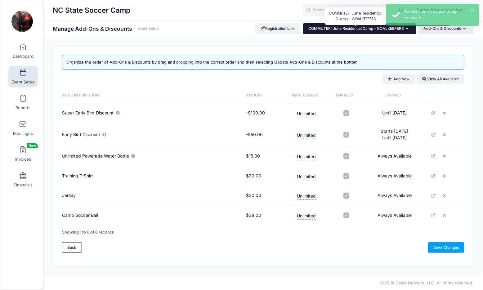
click at [365, 30] on span "COMMUTER: June Residential Camp - GOALKEEPERS" at bounding box center [357, 28] width 96 height 5
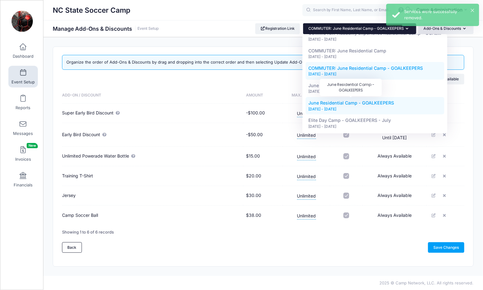
scroll to position [182, 0]
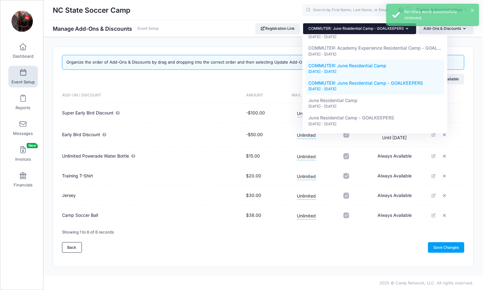
click at [365, 69] on div "[DATE] - [DATE]" at bounding box center [375, 72] width 133 height 6
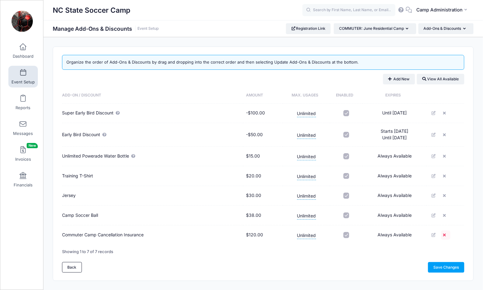
click at [447, 234] on icon at bounding box center [445, 235] width 5 height 4
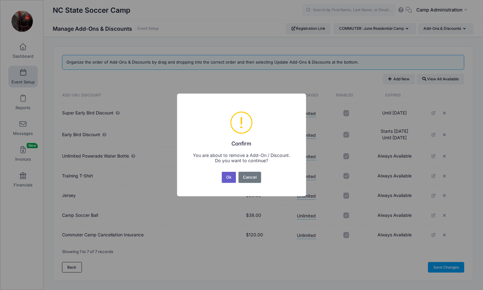
click at [234, 177] on button "Ok" at bounding box center [229, 177] width 14 height 11
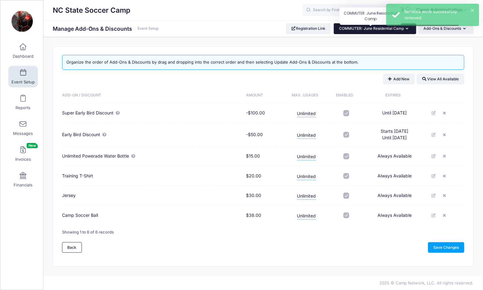
click at [369, 28] on span "COMMUTER: June Residential Camp" at bounding box center [371, 28] width 65 height 5
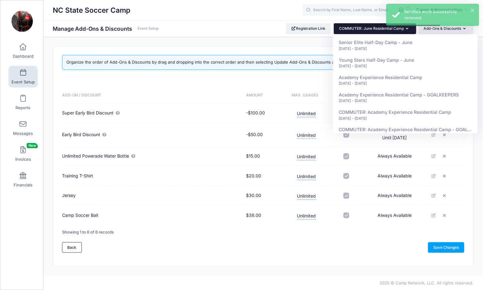
scroll to position [125, 0]
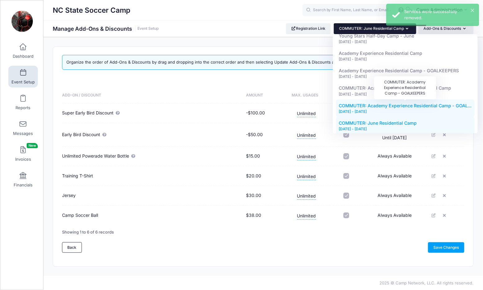
click at [374, 103] on span "COMMUTER: Academy Experience Residential Camp - GOAL..." at bounding box center [405, 105] width 133 height 5
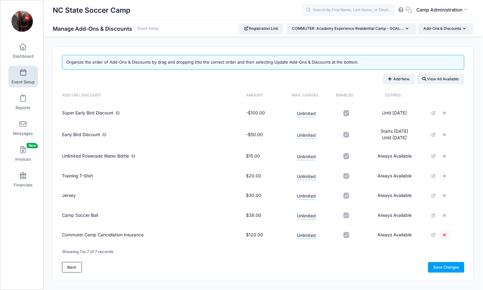
click at [447, 233] on icon at bounding box center [445, 235] width 5 height 4
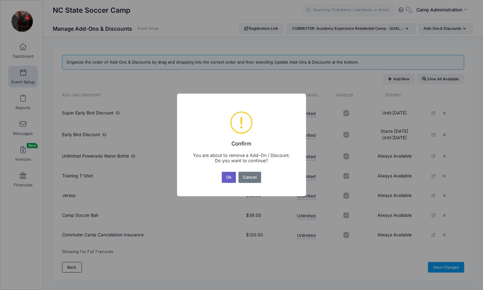
click at [230, 175] on button "Ok" at bounding box center [229, 177] width 14 height 11
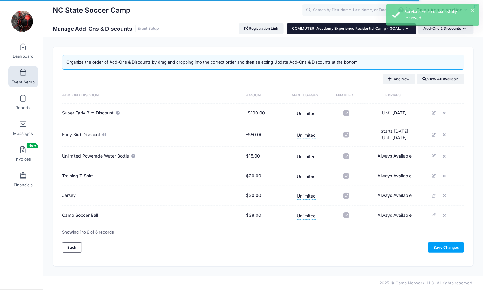
click at [351, 26] on body "Processing Request Please wait... Processing Request Please wait... Processing …" at bounding box center [241, 145] width 483 height 290
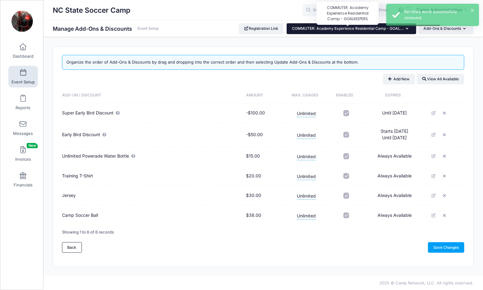
click at [354, 27] on span "COMMUTER: Academy Experience Residential Camp - GOAL..." at bounding box center [348, 28] width 112 height 5
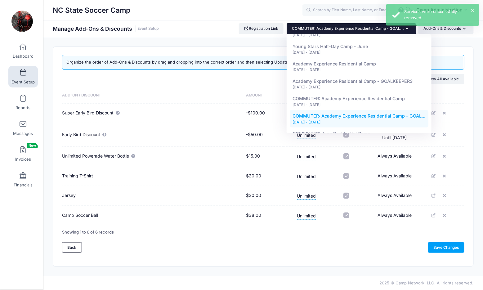
scroll to position [125, 0]
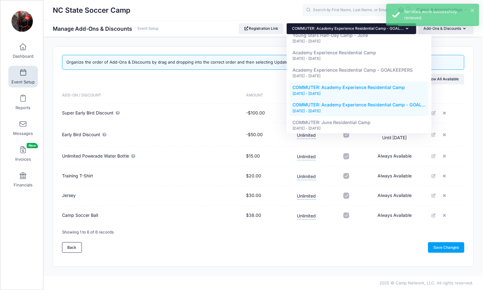
click at [339, 94] on div "[DATE] - [DATE]" at bounding box center [359, 94] width 133 height 6
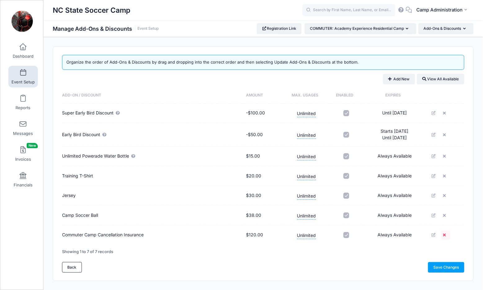
click at [443, 233] on link at bounding box center [446, 235] width 9 height 9
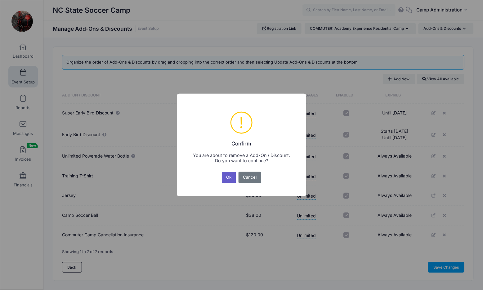
click at [229, 178] on button "Ok" at bounding box center [229, 177] width 14 height 11
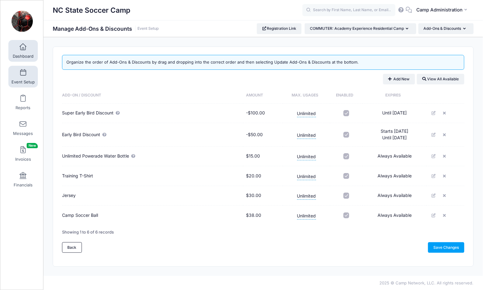
click at [25, 55] on span "Dashboard" at bounding box center [23, 56] width 21 height 5
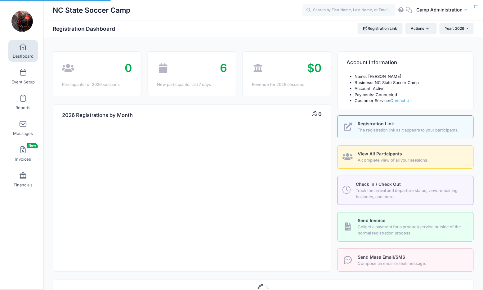
select select
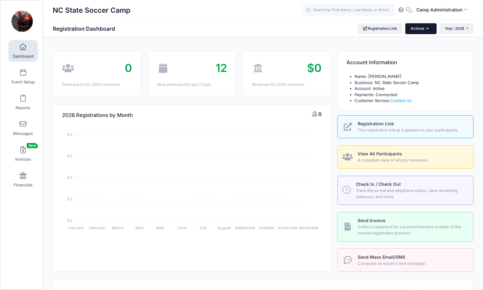
click at [429, 29] on icon "button" at bounding box center [429, 29] width 5 height 0
click at [28, 77] on link "Event Setup" at bounding box center [22, 77] width 29 height 22
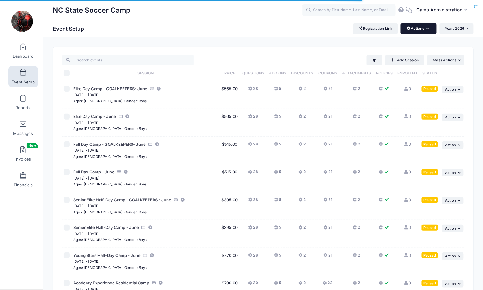
click at [425, 30] on button "Actions" at bounding box center [419, 28] width 36 height 11
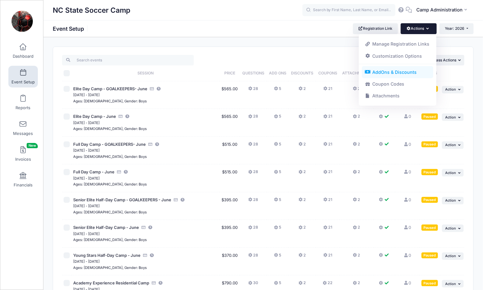
click at [396, 69] on link "AddOns & Discounts" at bounding box center [398, 72] width 72 height 12
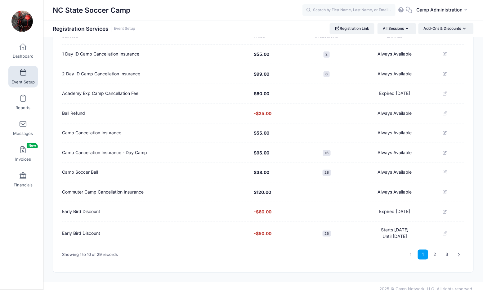
scroll to position [80, 0]
click at [434, 251] on link "2" at bounding box center [435, 256] width 10 height 10
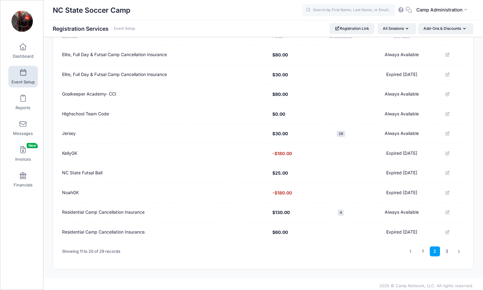
scroll to position [77, 0]
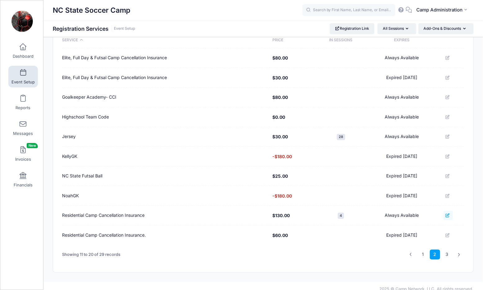
click at [450, 214] on icon at bounding box center [448, 216] width 5 height 4
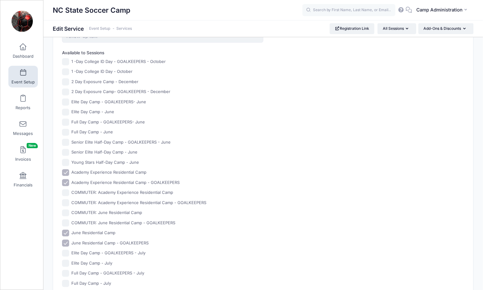
scroll to position [342, 0]
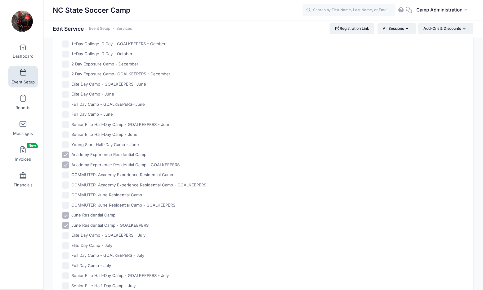
click at [108, 172] on label "COMMUTER: Academy Experience Residential Camp" at bounding box center [122, 175] width 102 height 6
click at [69, 172] on input "COMMUTER: Academy Experience Residential Camp" at bounding box center [65, 175] width 7 height 7
checkbox input "true"
click at [109, 183] on label "COMMUTER: Academy Experience Residential Camp - GOALKEEPERS" at bounding box center [138, 186] width 135 height 6
click at [69, 182] on input "COMMUTER: Academy Experience Residential Camp - GOALKEEPERS" at bounding box center [65, 185] width 7 height 7
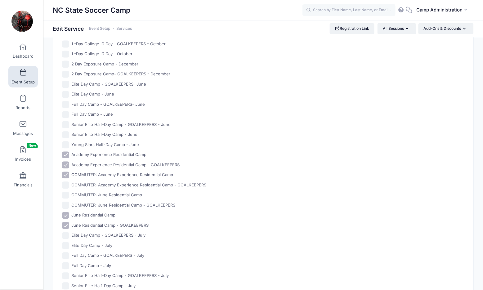
checkbox input "true"
click at [109, 188] on div "1 -Day College ID Day - GOALKEEPERS - October 1 -Day College ID Day - October 2…" at bounding box center [162, 180] width 201 height 279
click at [109, 194] on label "COMMUTER: June Residential Camp" at bounding box center [106, 195] width 71 height 6
click at [69, 194] on input "COMMUTER: June Residential Camp" at bounding box center [65, 195] width 7 height 7
checkbox input "true"
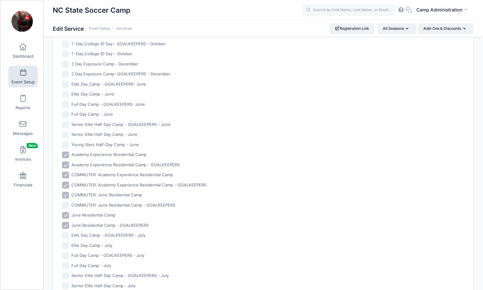
click at [108, 203] on label "COMMUTER: June Residential Camp - GOALKEEPERS" at bounding box center [123, 206] width 104 height 6
click at [69, 202] on input "COMMUTER: June Residential Camp - GOALKEEPERS" at bounding box center [65, 205] width 7 height 7
checkbox input "true"
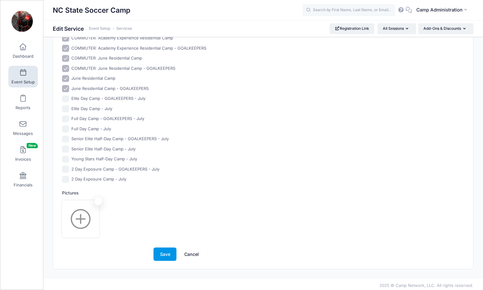
scroll to position [478, 0]
click at [171, 253] on button "Save" at bounding box center [165, 254] width 23 height 13
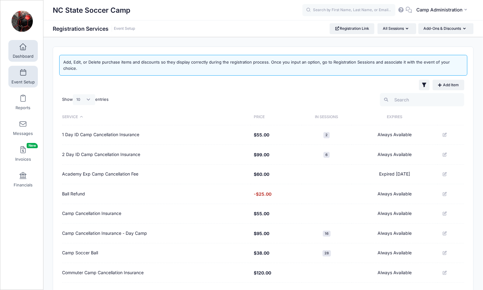
click at [28, 56] on span "Dashboard" at bounding box center [23, 56] width 21 height 5
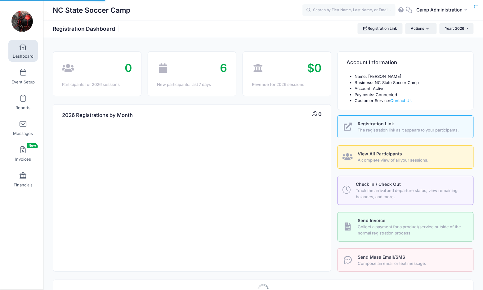
select select
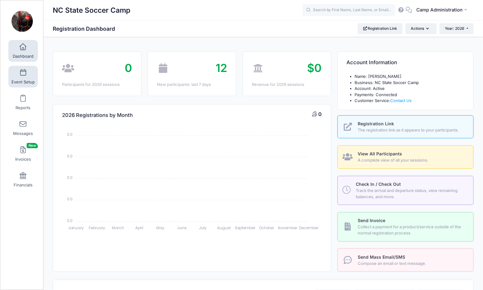
click at [29, 79] on span "Event Setup" at bounding box center [22, 81] width 23 height 5
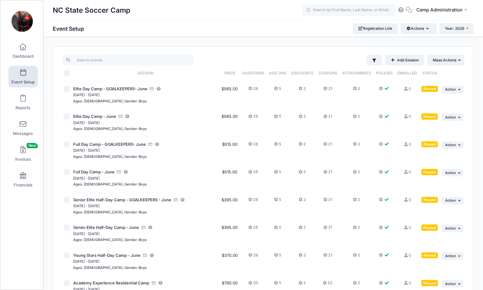
click at [67, 74] on input "\a \a \a \a" at bounding box center [67, 73] width 6 height 6
checkbox input "true"
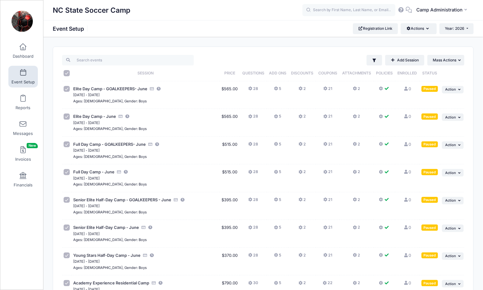
checkbox input "true"
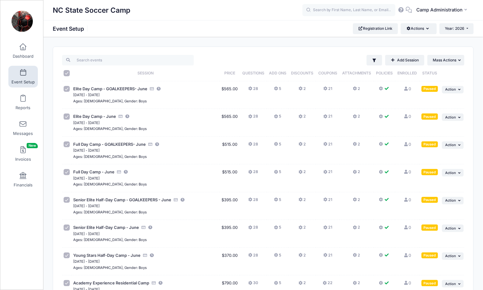
checkbox input "true"
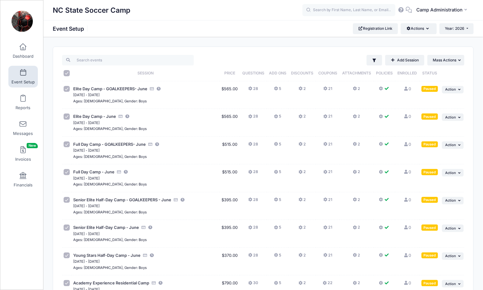
checkbox input "true"
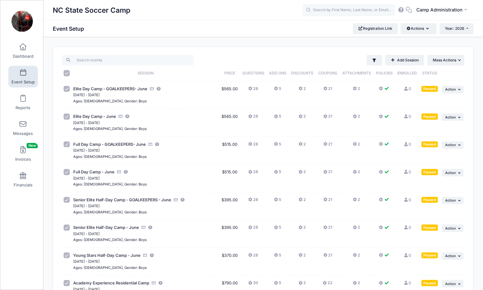
checkbox input "true"
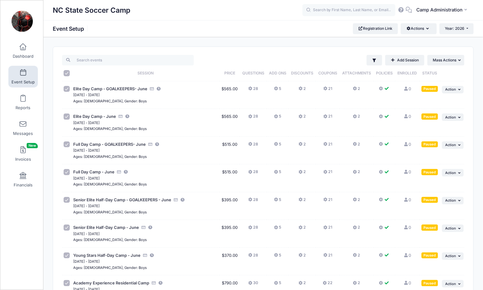
checkbox input "true"
click at [452, 92] on button "... Action" at bounding box center [453, 89] width 22 height 7
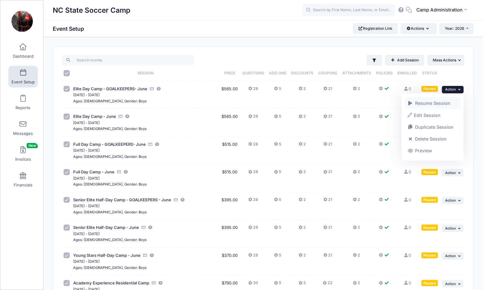
click at [442, 100] on link "Resume Session" at bounding box center [433, 103] width 56 height 12
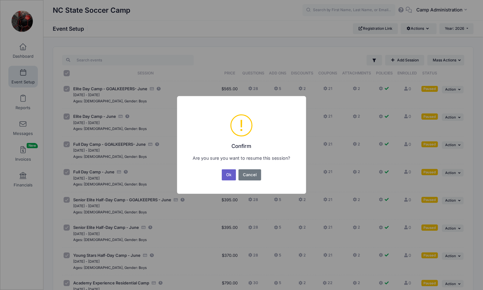
click at [230, 173] on button "Ok" at bounding box center [229, 175] width 14 height 11
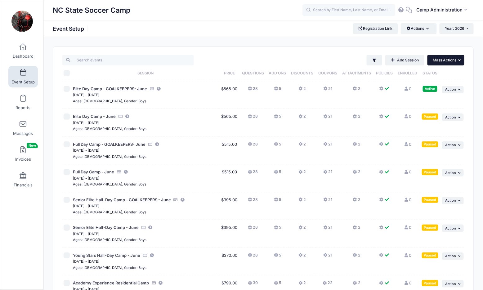
click at [452, 62] on span "Mass Actions" at bounding box center [445, 60] width 24 height 5
click at [67, 74] on input "\a \a \a \a" at bounding box center [67, 73] width 6 height 6
checkbox input "true"
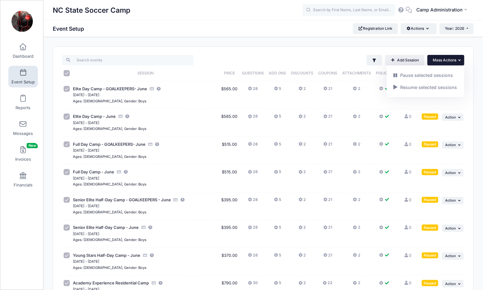
checkbox input "true"
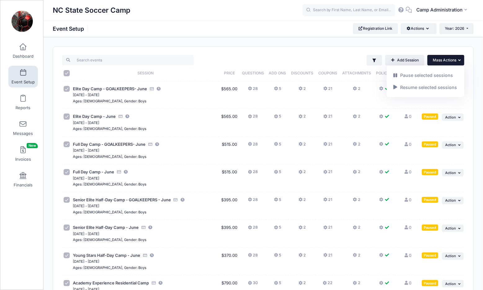
checkbox input "true"
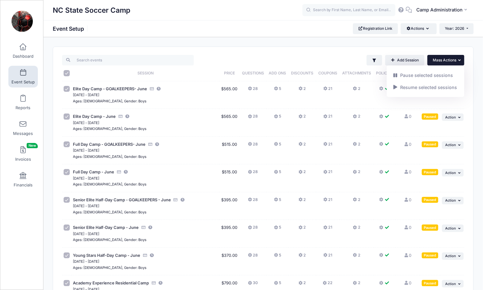
checkbox input "true"
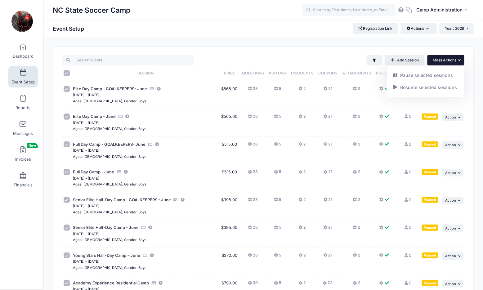
checkbox input "true"
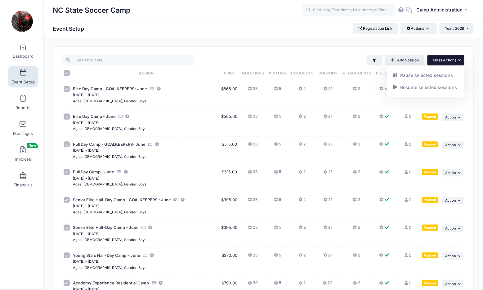
checkbox input "true"
click at [452, 59] on span "Mass Actions" at bounding box center [445, 60] width 24 height 5
click at [444, 91] on link "Resume selected sessions" at bounding box center [426, 87] width 72 height 12
